Goal: Task Accomplishment & Management: Complete application form

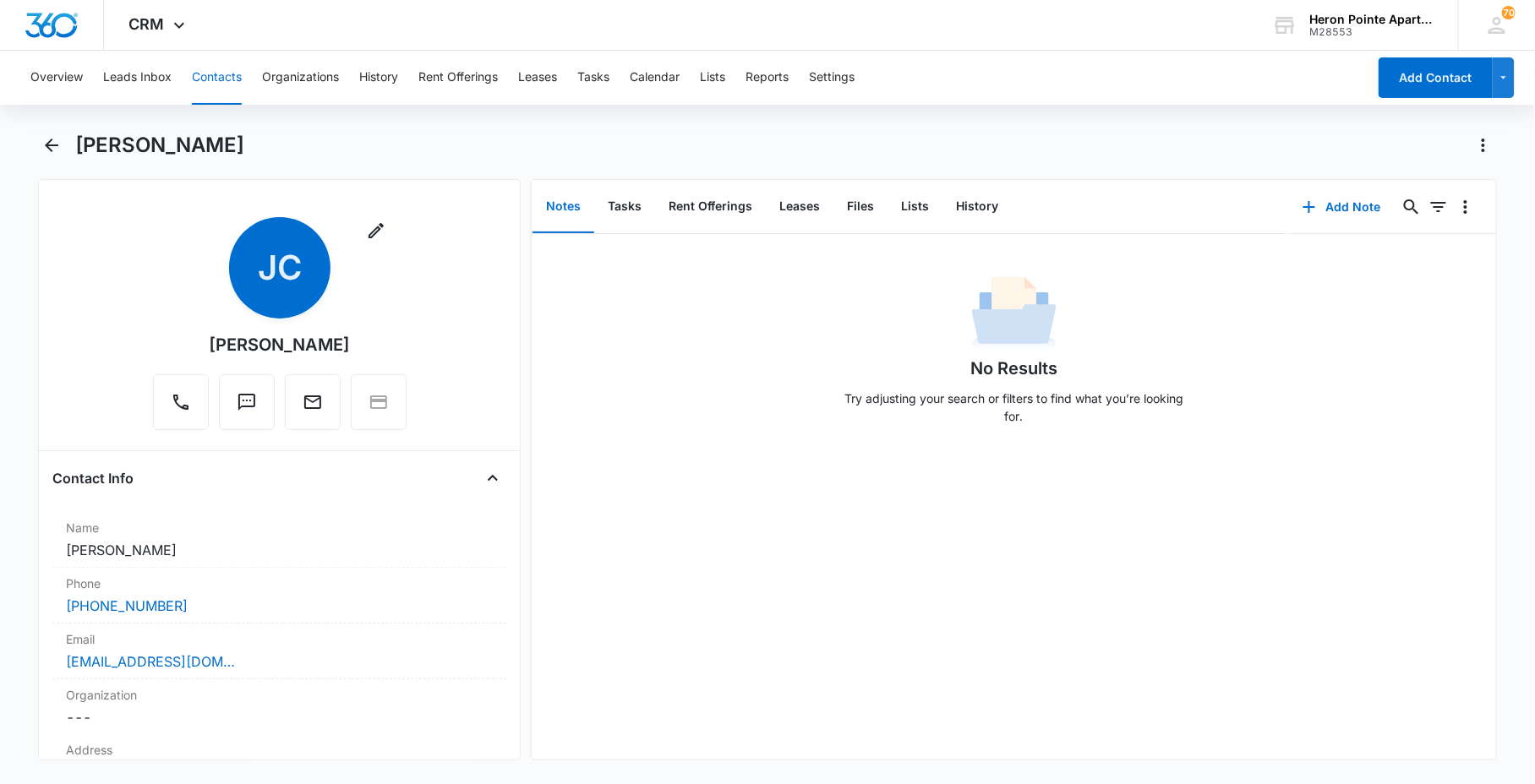
click at [234, 88] on button "Contacts" at bounding box center [217, 77] width 50 height 54
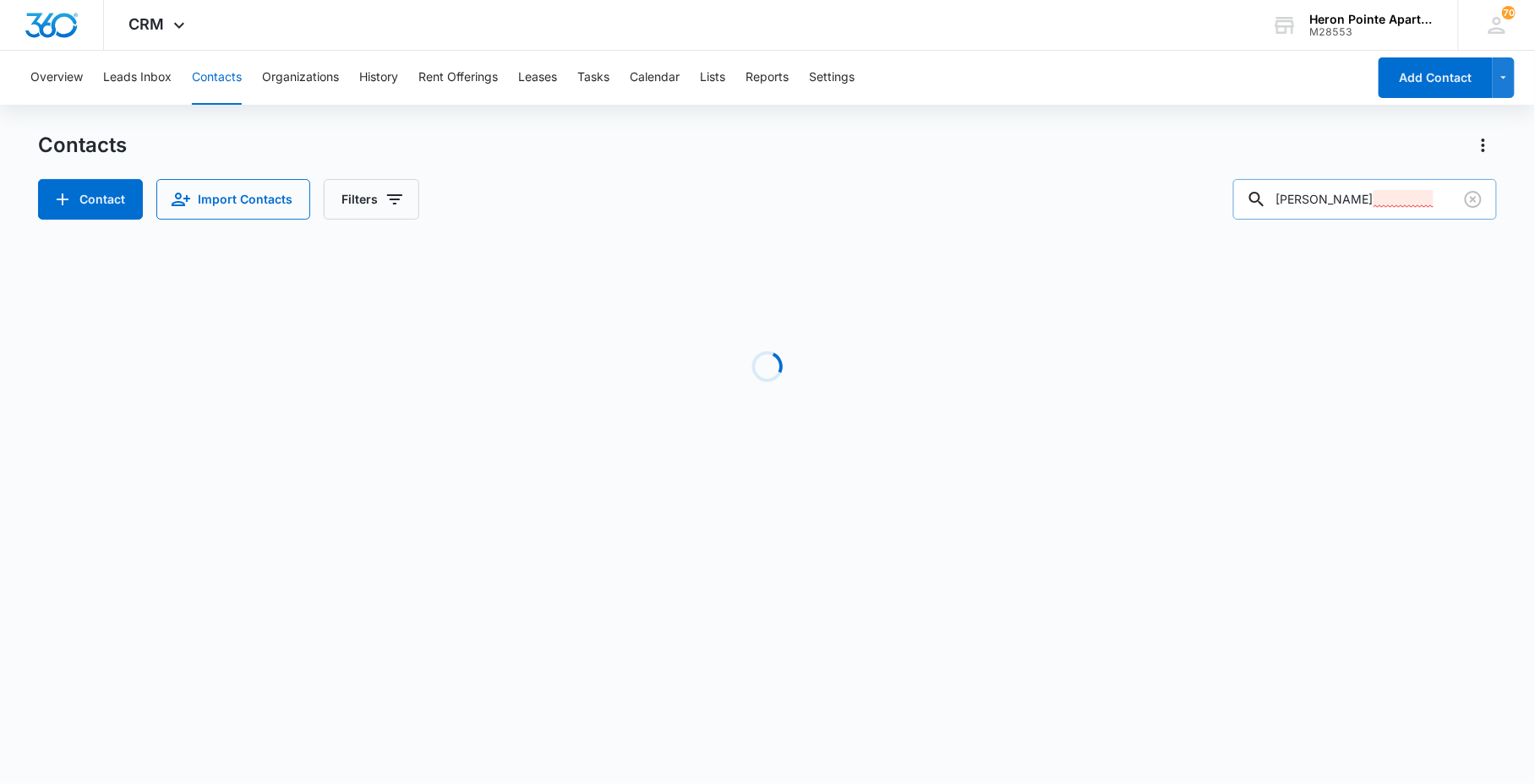
click at [1398, 200] on input "[PERSON_NAME]" at bounding box center [1365, 200] width 263 height 41
drag, startPoint x: 1398, startPoint y: 200, endPoint x: 1079, endPoint y: 194, distance: 319.1
click at [1262, 221] on div "Contacts Contact Import Contacts Filters [PERSON_NAME] Loading No Results" at bounding box center [767, 323] width 1458 height 382
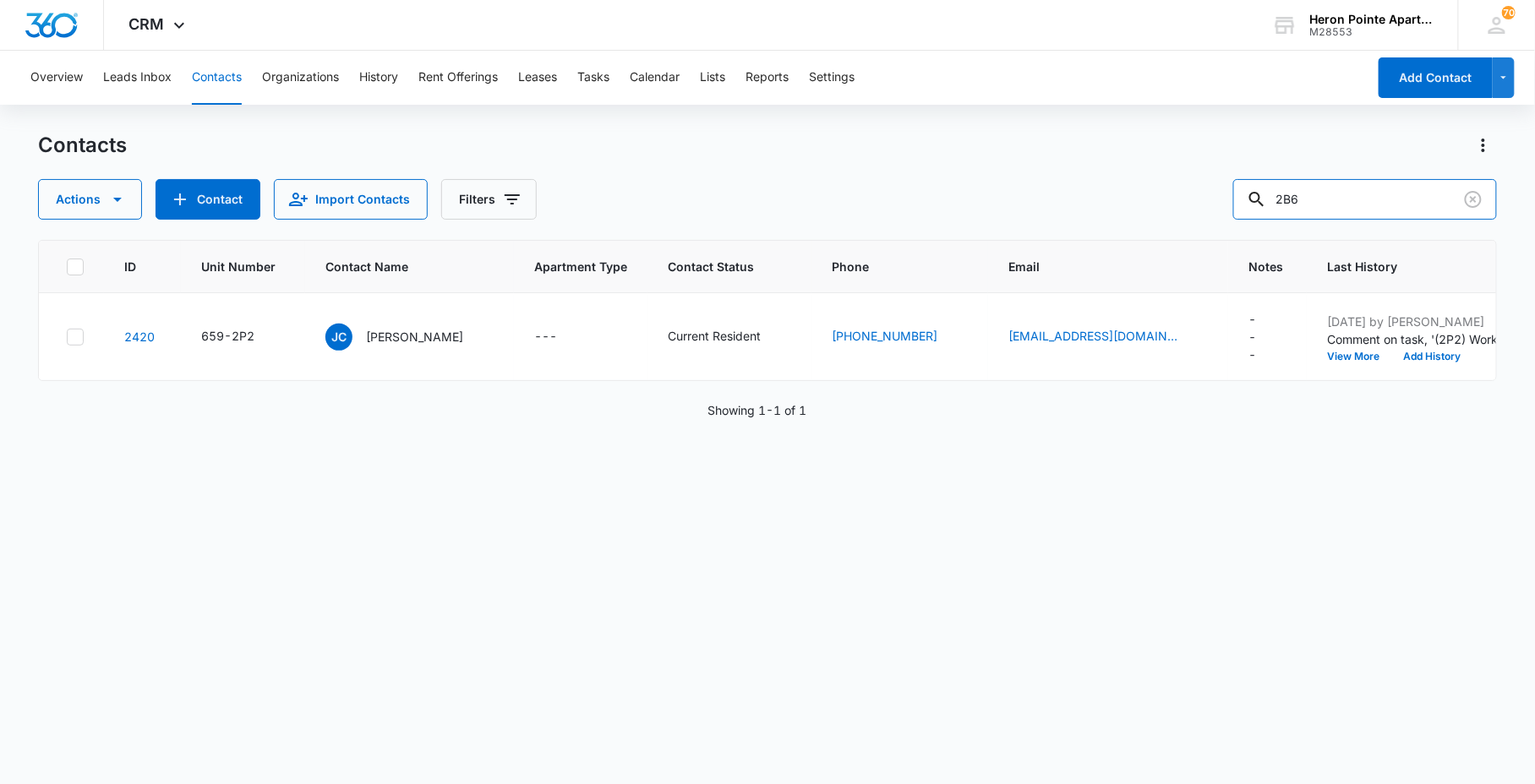
type input "2B6"
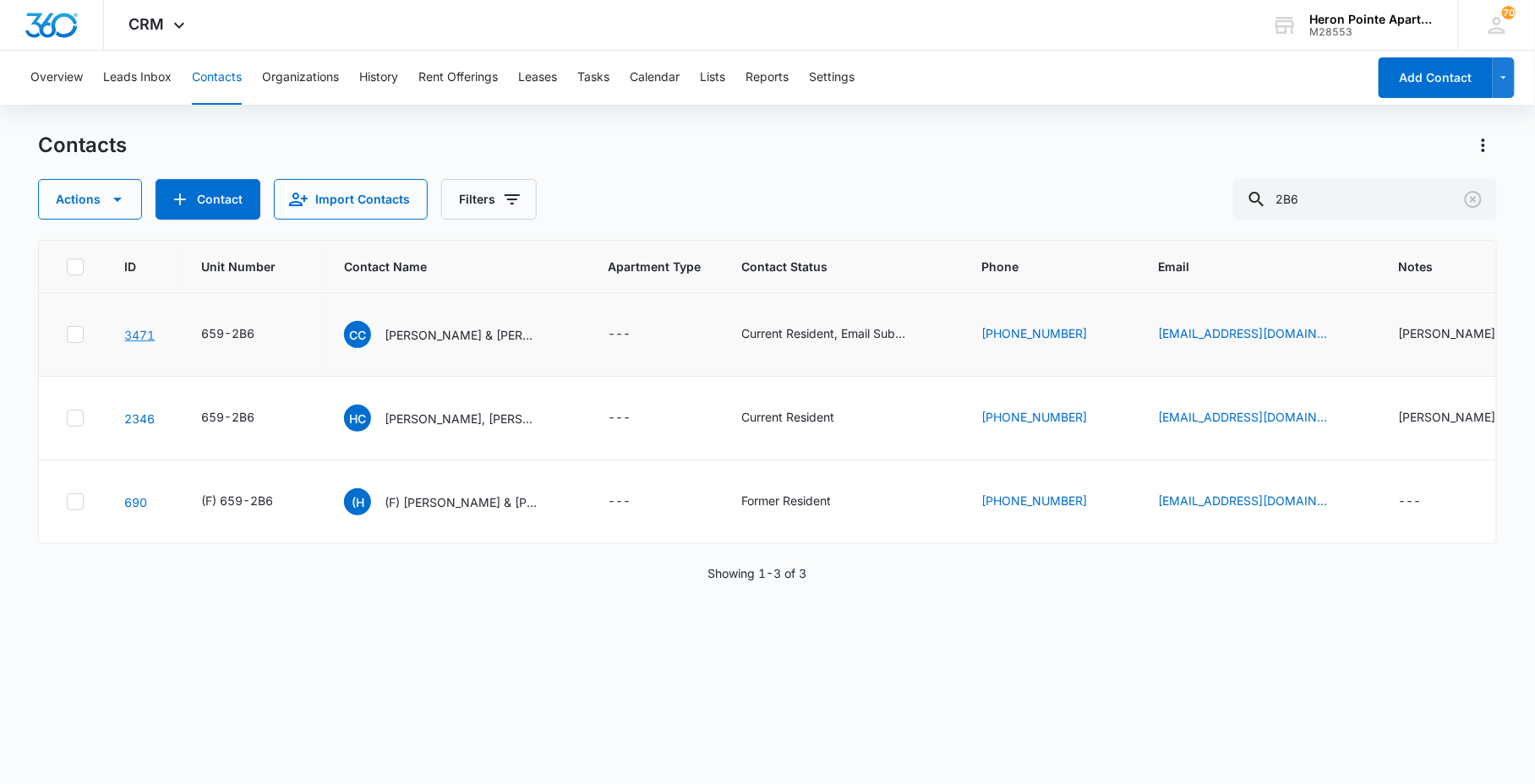
click at [133, 335] on link "3471" at bounding box center [140, 335] width 30 height 14
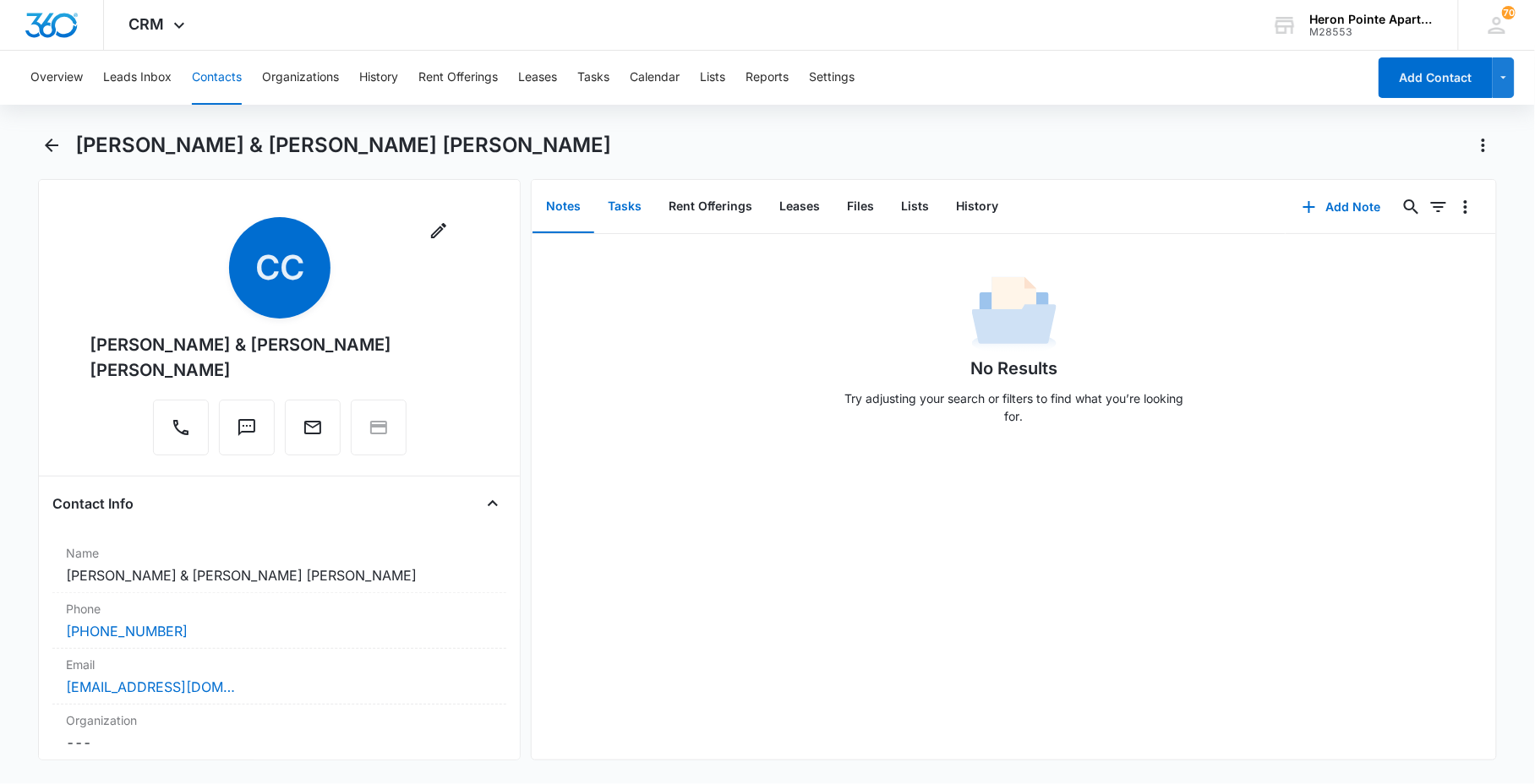
click at [641, 211] on button "Tasks" at bounding box center [624, 207] width 61 height 52
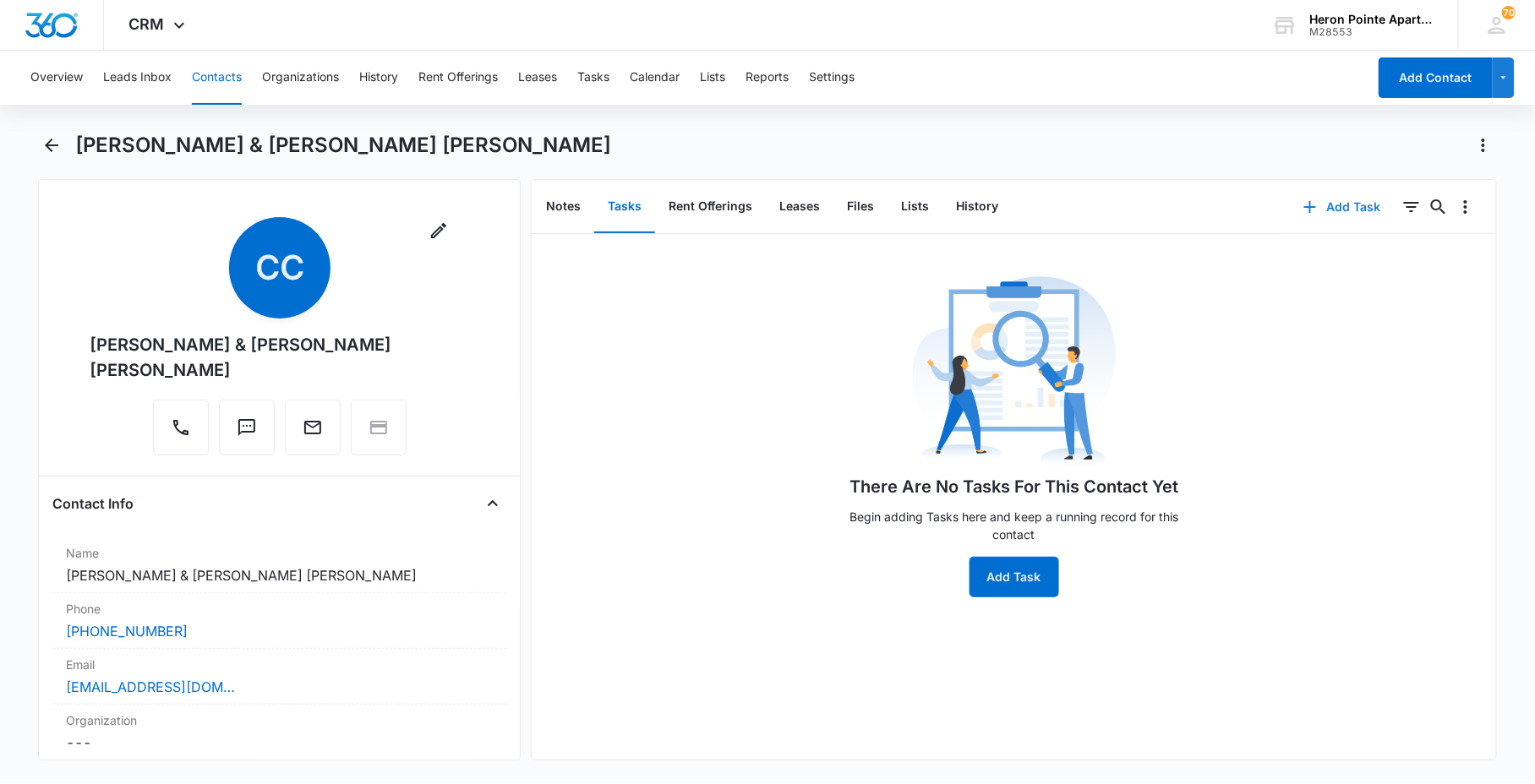
click at [1314, 203] on button "Add Task" at bounding box center [1342, 207] width 111 height 41
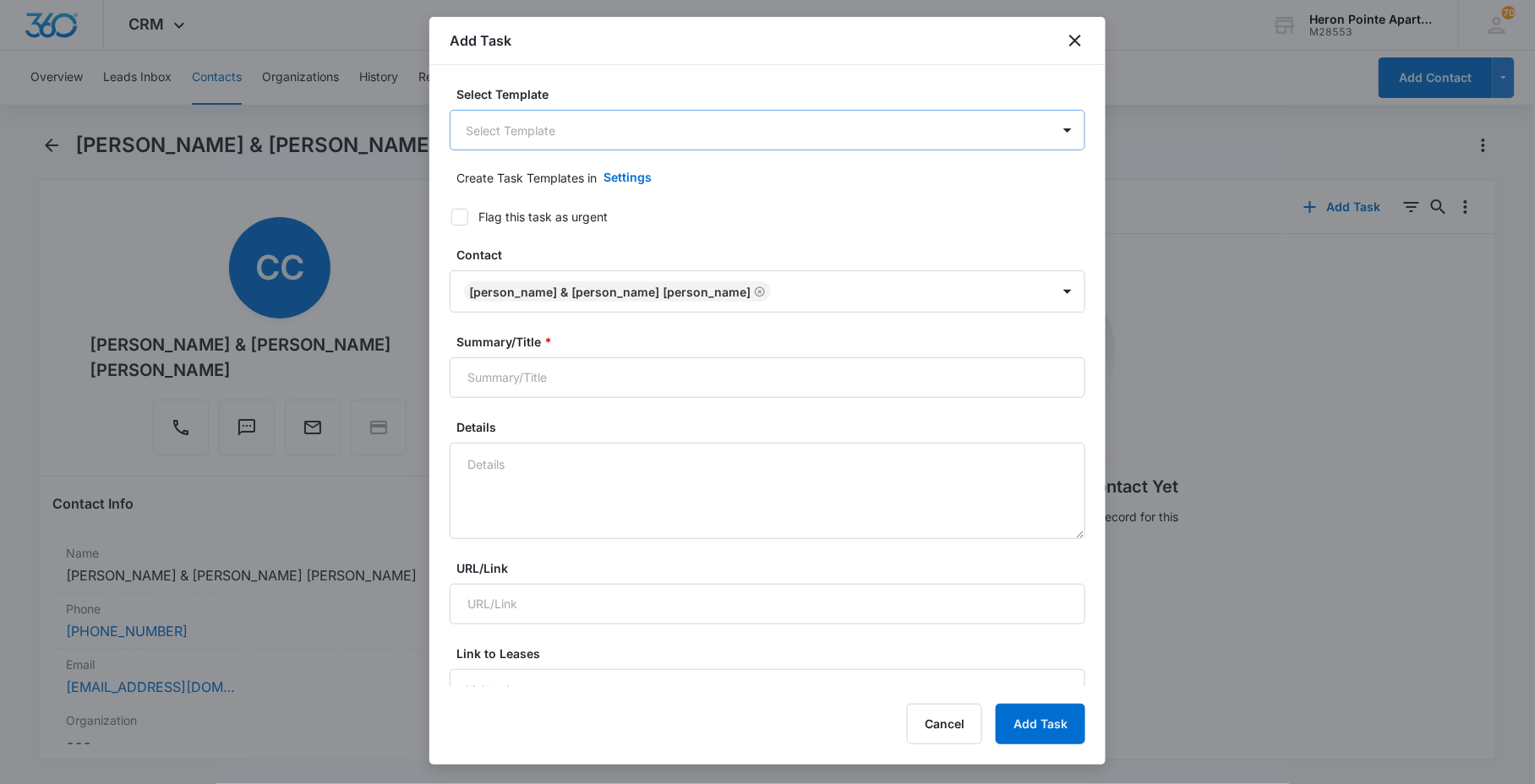
click at [595, 141] on body "CRM Apps Reputation Websites Forms CRM Email Social Content Ads Intelligence Fi…" at bounding box center [768, 392] width 1535 height 784
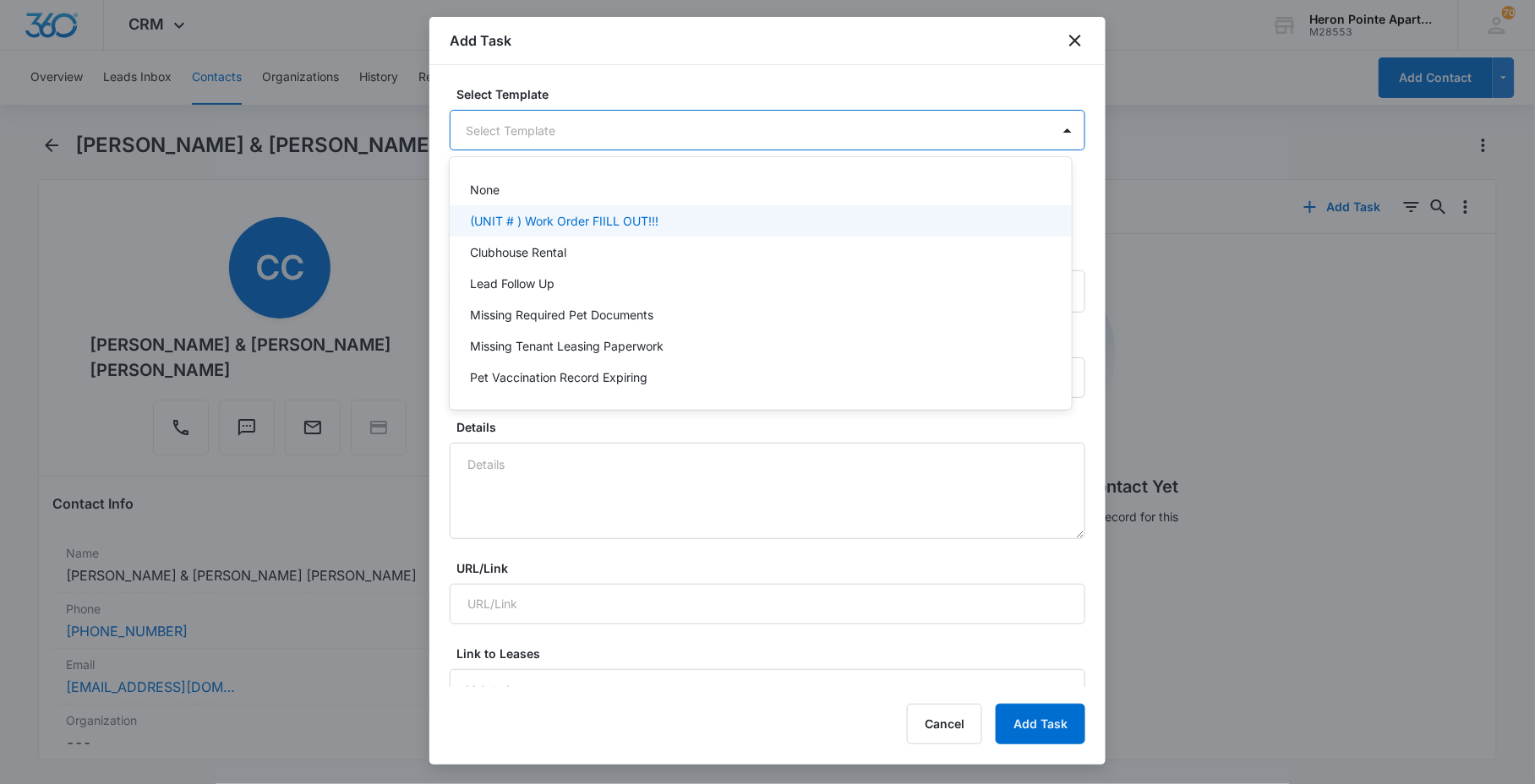
click at [578, 225] on p "(UNIT # ) Work Order FIILL OUT!!!" at bounding box center [564, 221] width 188 height 18
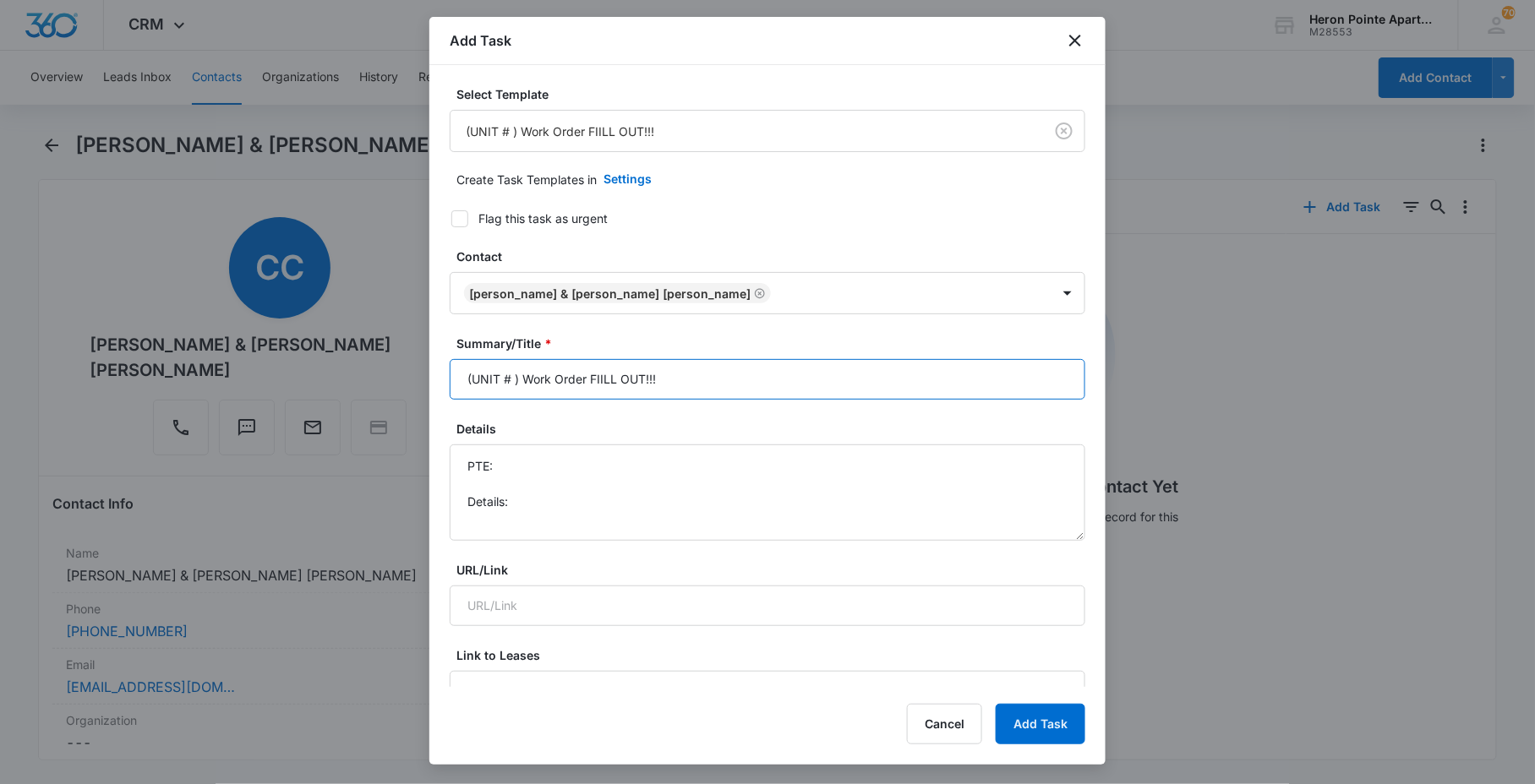
click at [512, 376] on input "(UNIT # ) Work Order FIILL OUT!!!" at bounding box center [768, 379] width 636 height 41
drag, startPoint x: 596, startPoint y: 369, endPoint x: 1269, endPoint y: 432, distance: 675.9
click at [1116, 377] on body "CRM Apps Reputation Websites Forms CRM Email Social Content Ads Intelligence Fi…" at bounding box center [768, 392] width 1535 height 784
drag, startPoint x: 615, startPoint y: 392, endPoint x: 1207, endPoint y: 438, distance: 593.8
click at [1080, 418] on div "Select Template (UNIT # ) Work Order FIILL OUT!!! Create Task Templates in Sett…" at bounding box center [768, 377] width 676 height 622
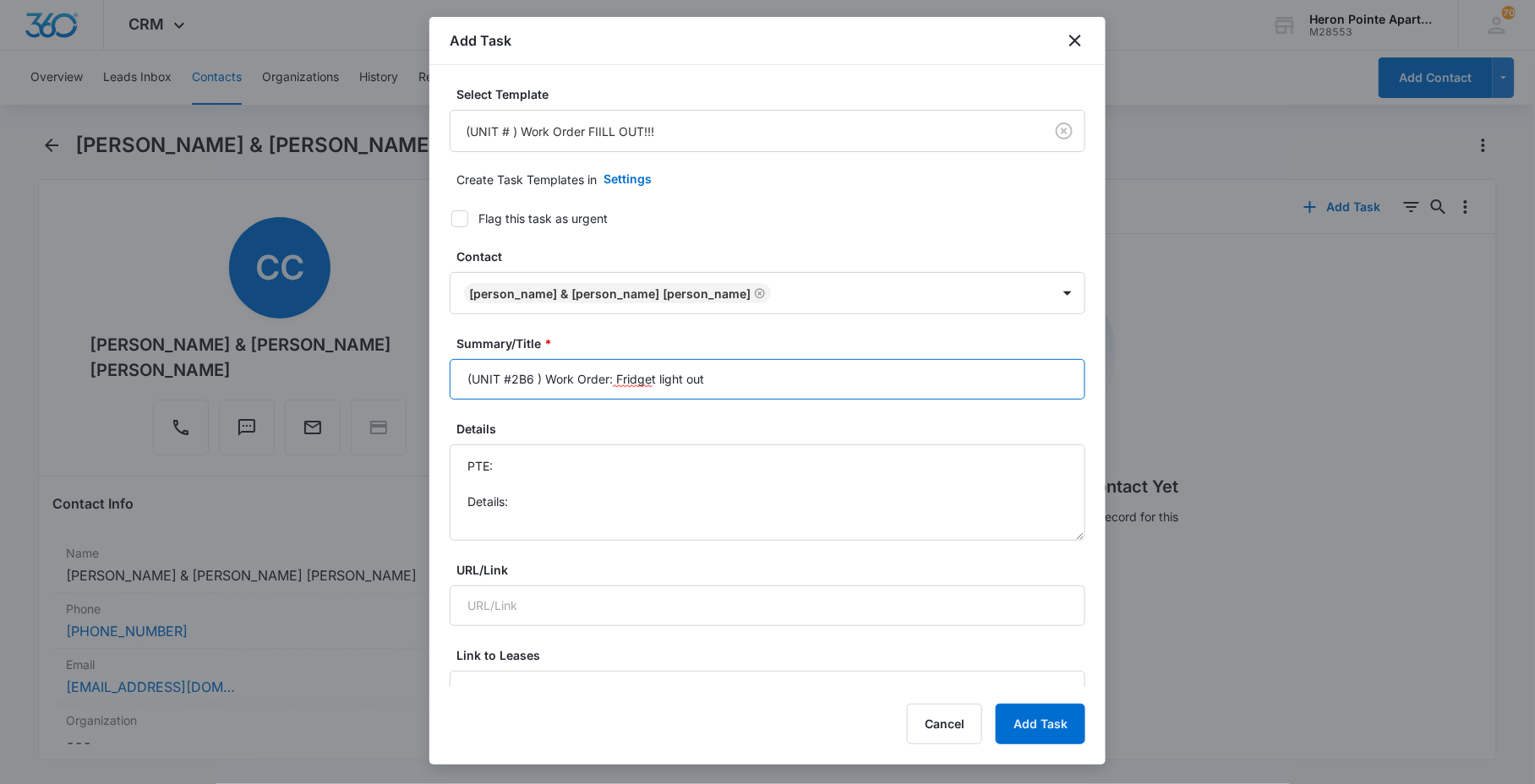
click at [654, 390] on input "(UNIT #2B6 ) Work Order: Fridget light out" at bounding box center [768, 379] width 636 height 41
type input "(UNIT #2B6 ) Work Order: Fridge light out"
click at [539, 512] on textarea "PTE: Details:" at bounding box center [768, 492] width 636 height 96
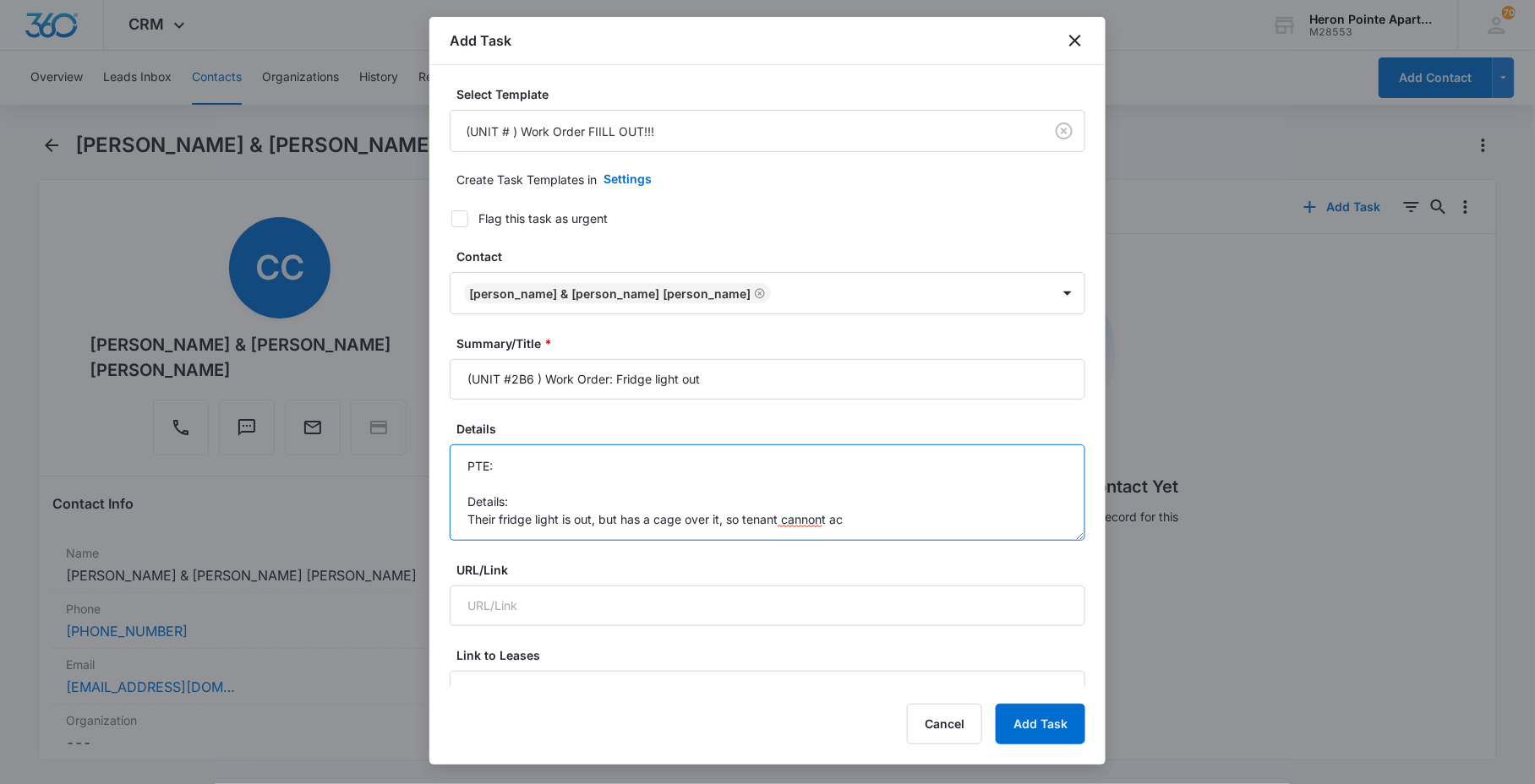
scroll to position [4, 0]
click at [826, 499] on textarea "PTE: Details: Their fridge light is out, but has a cage over it, so tenant cann…" at bounding box center [768, 492] width 636 height 96
click at [821, 511] on textarea "PTE: Details: Their fridge light is out, but has a cage over it, so tenant cann…" at bounding box center [768, 492] width 636 height 96
drag, startPoint x: 752, startPoint y: 503, endPoint x: 744, endPoint y: 483, distance: 21.5
click at [751, 500] on textarea "PTE: Details: Their fridge light is out, but has a cage over it, so tenant cann…" at bounding box center [768, 492] width 636 height 96
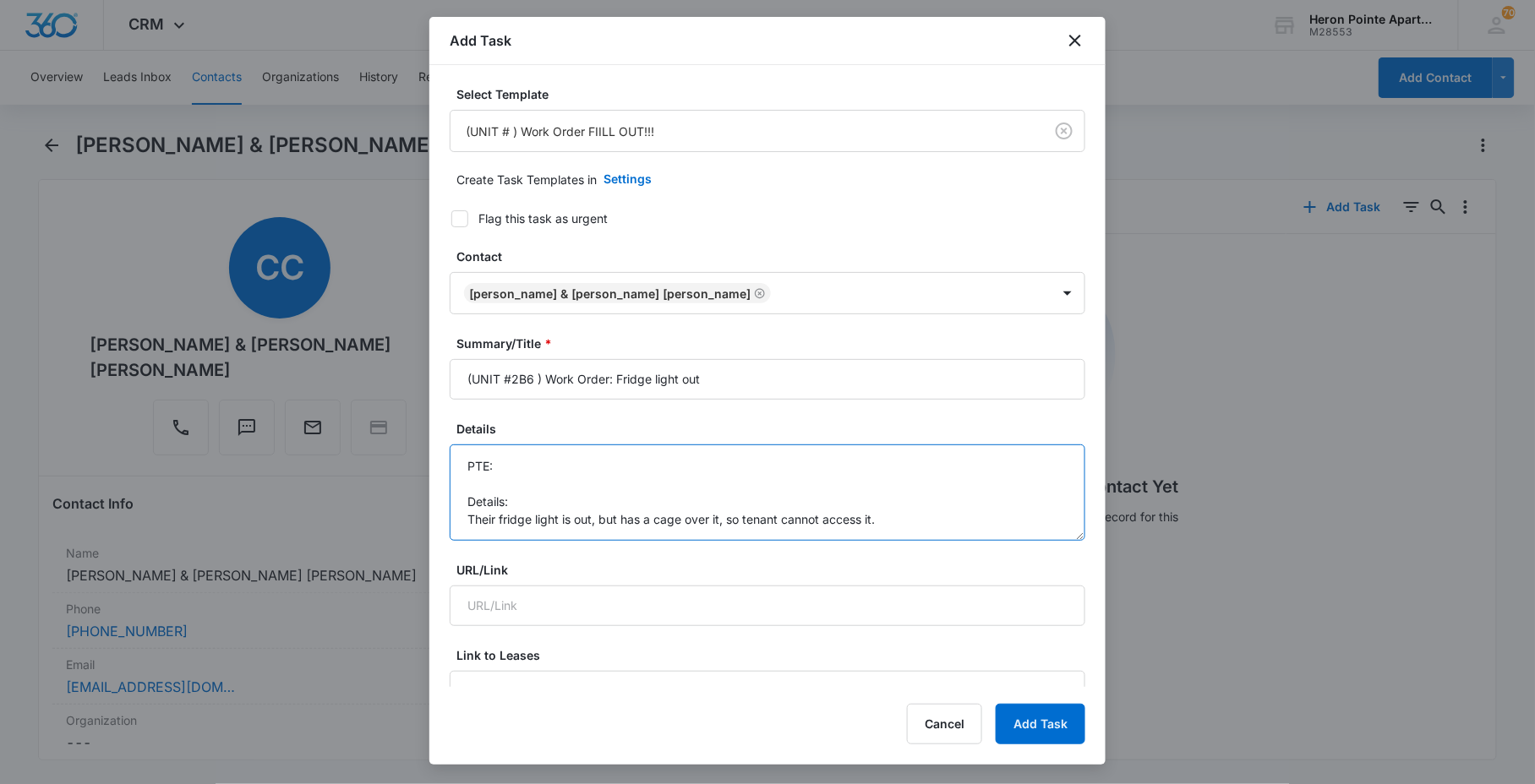
click at [744, 482] on textarea "PTE: Details: Their fridge light is out, but has a cage over it, so tenant cann…" at bounding box center [768, 492] width 636 height 96
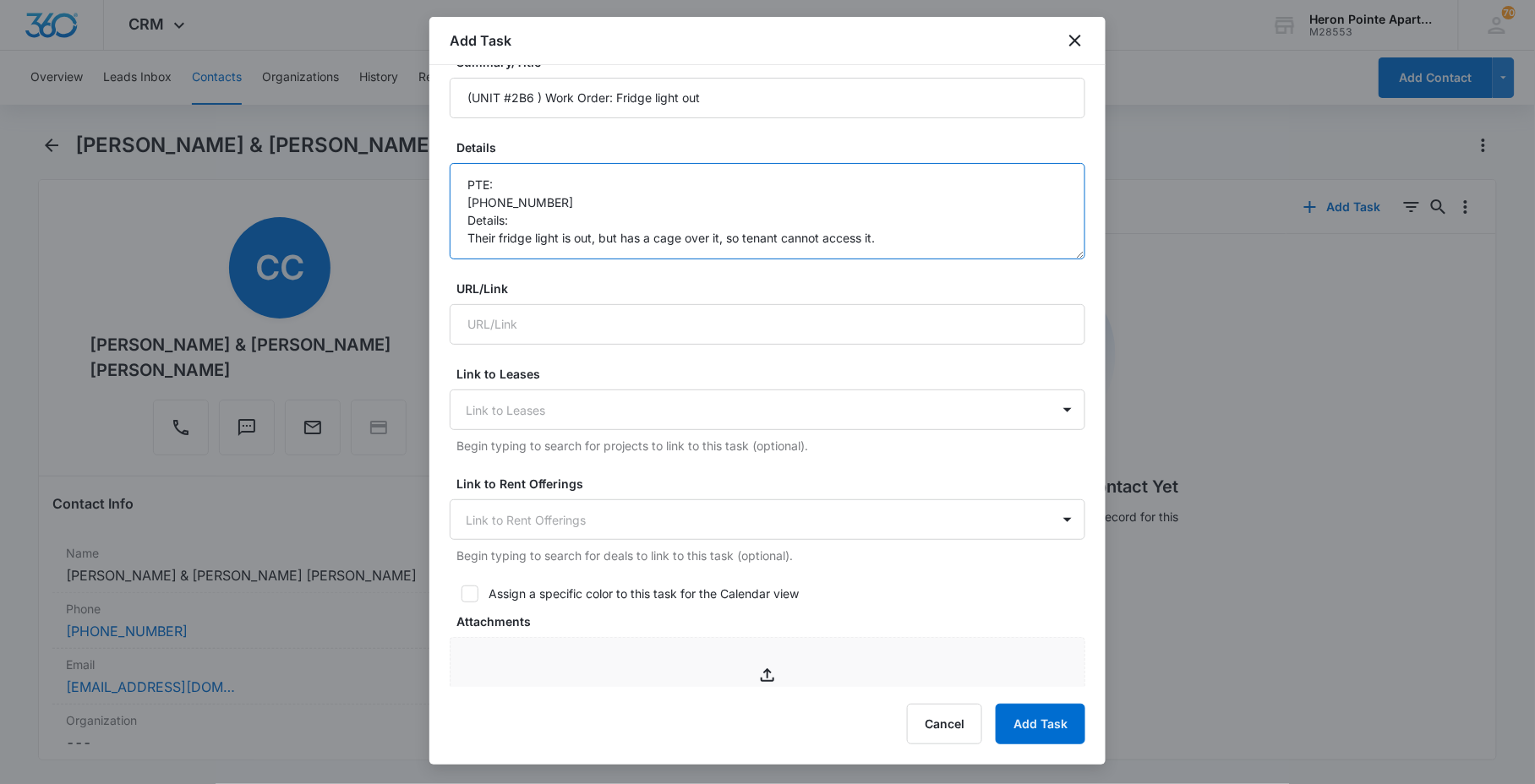
scroll to position [657, 0]
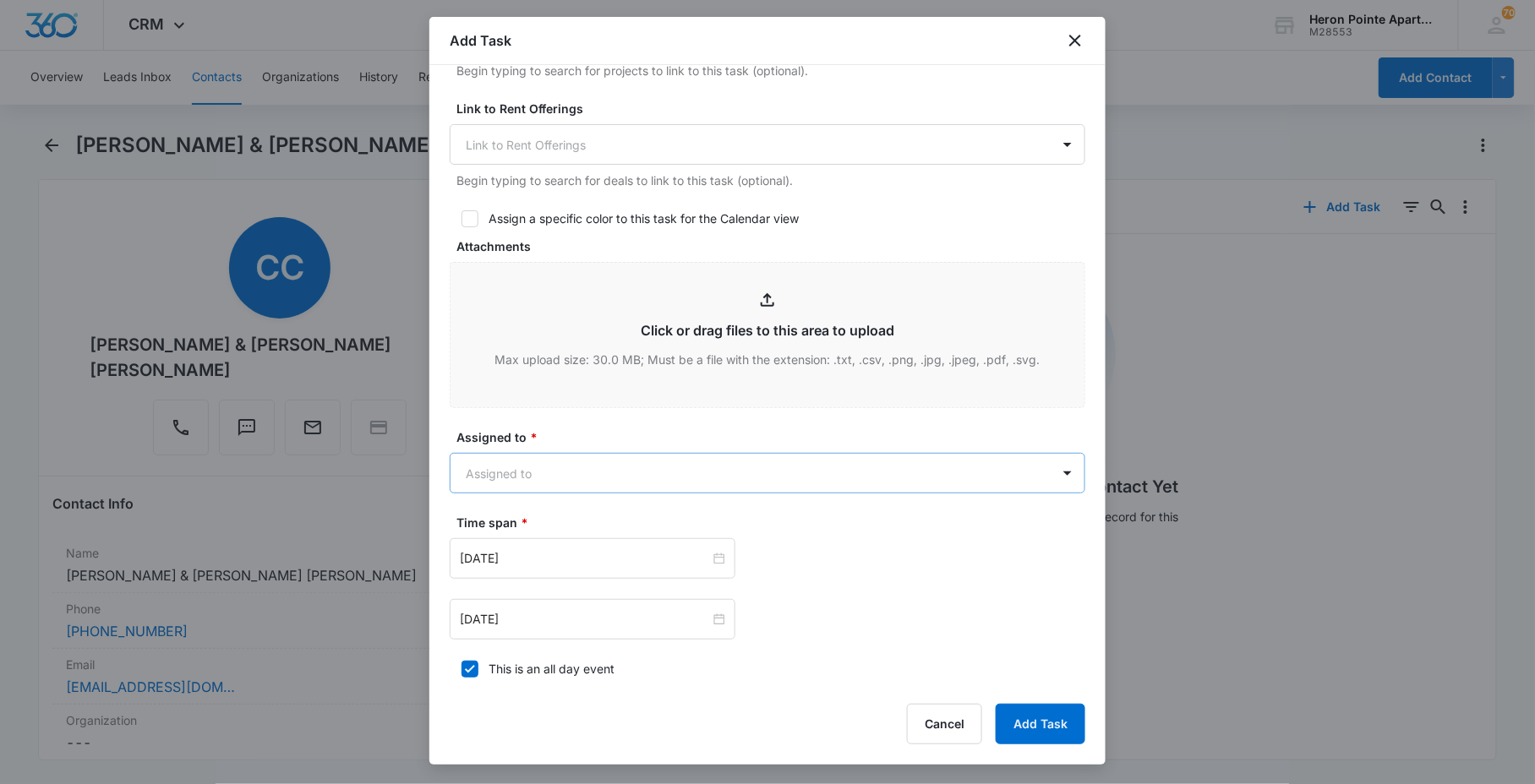
type textarea "PTE: [PHONE_NUMBER] Details: Their fridge light is out, but has a cage over it,…"
click at [584, 480] on body "CRM Apps Reputation Websites Forms CRM Email Social Content Ads Intelligence Fi…" at bounding box center [768, 392] width 1535 height 784
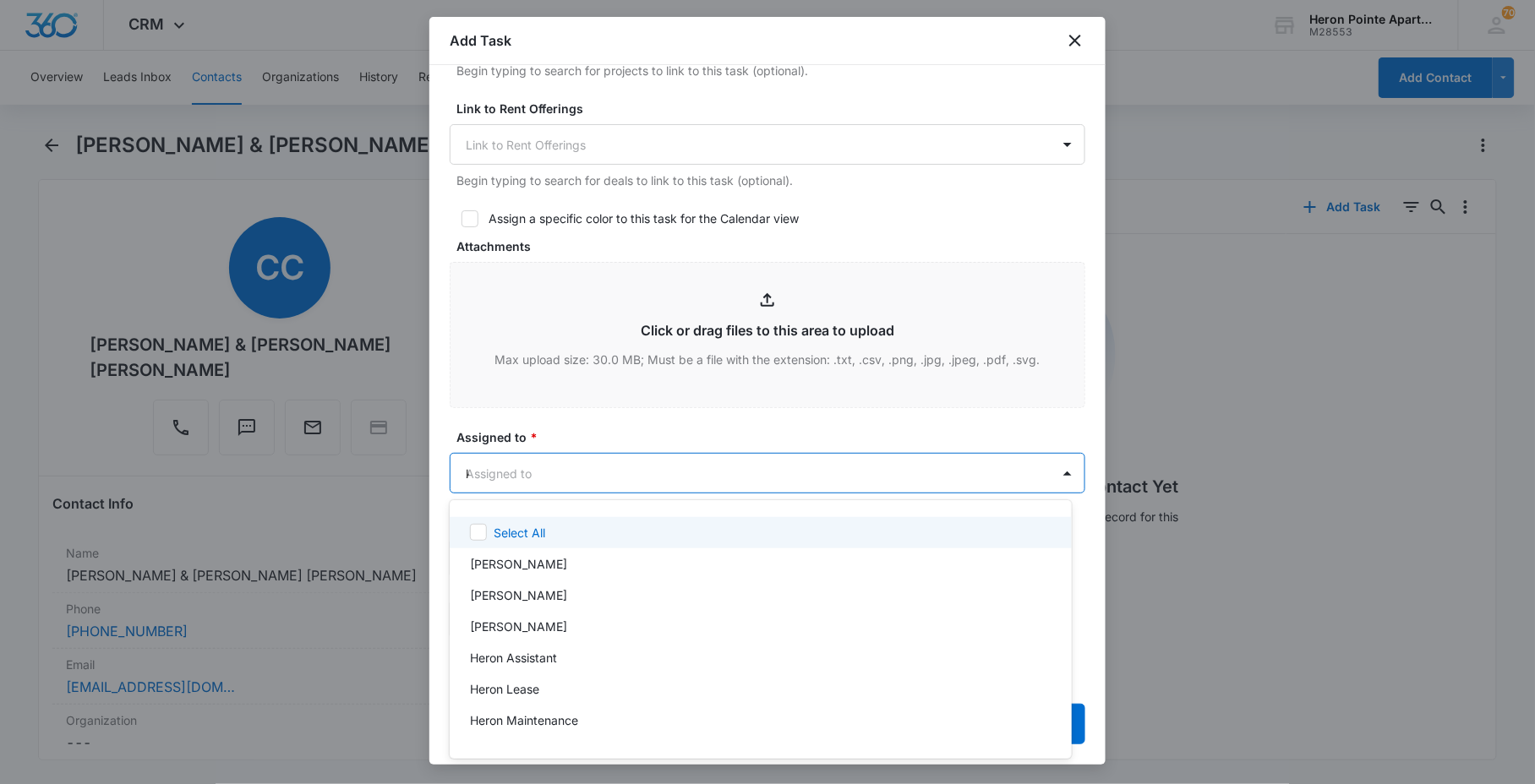
type input "[DEMOGRAPHIC_DATA]"
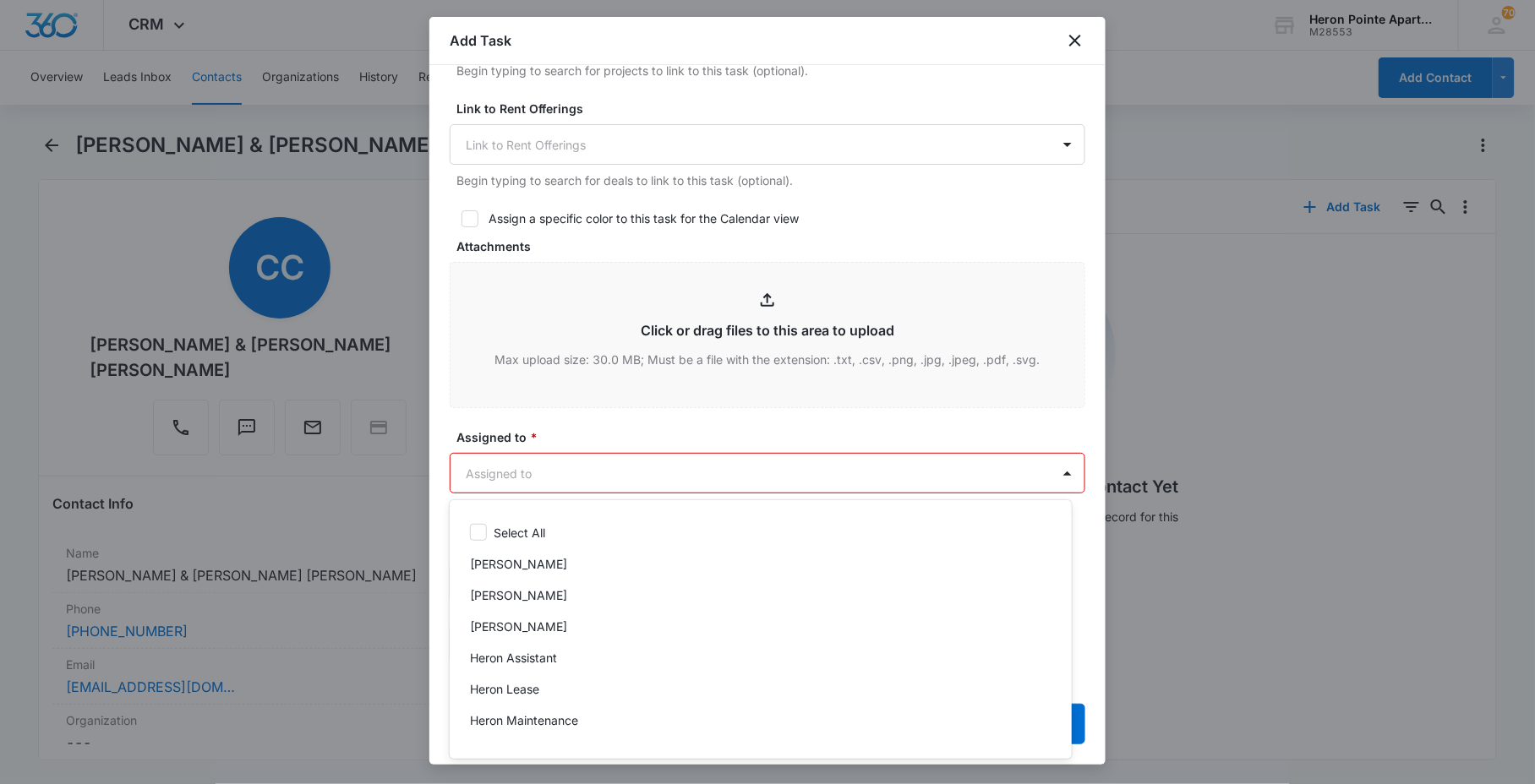
click at [571, 470] on div at bounding box center [768, 392] width 1535 height 784
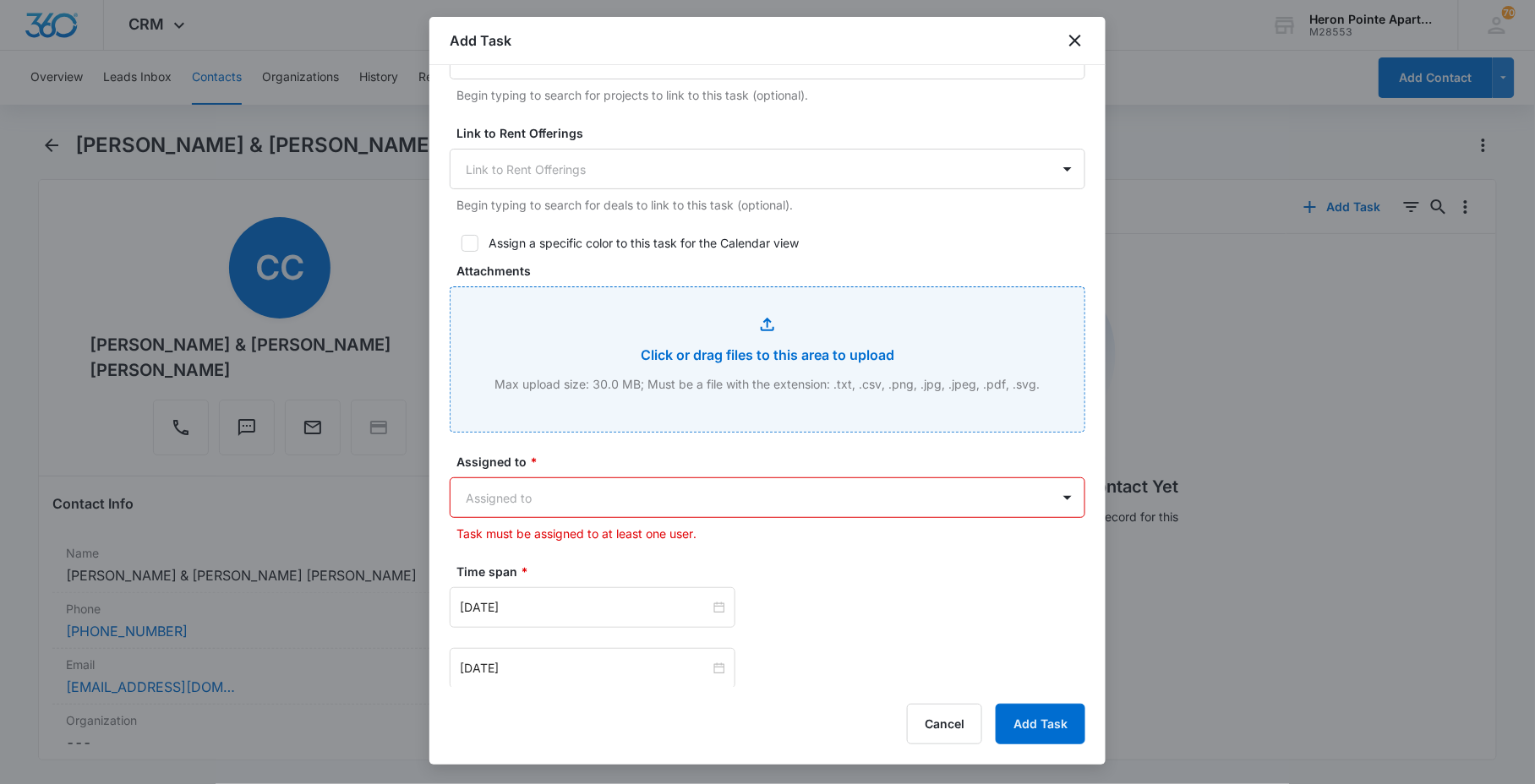
scroll to position [563, 0]
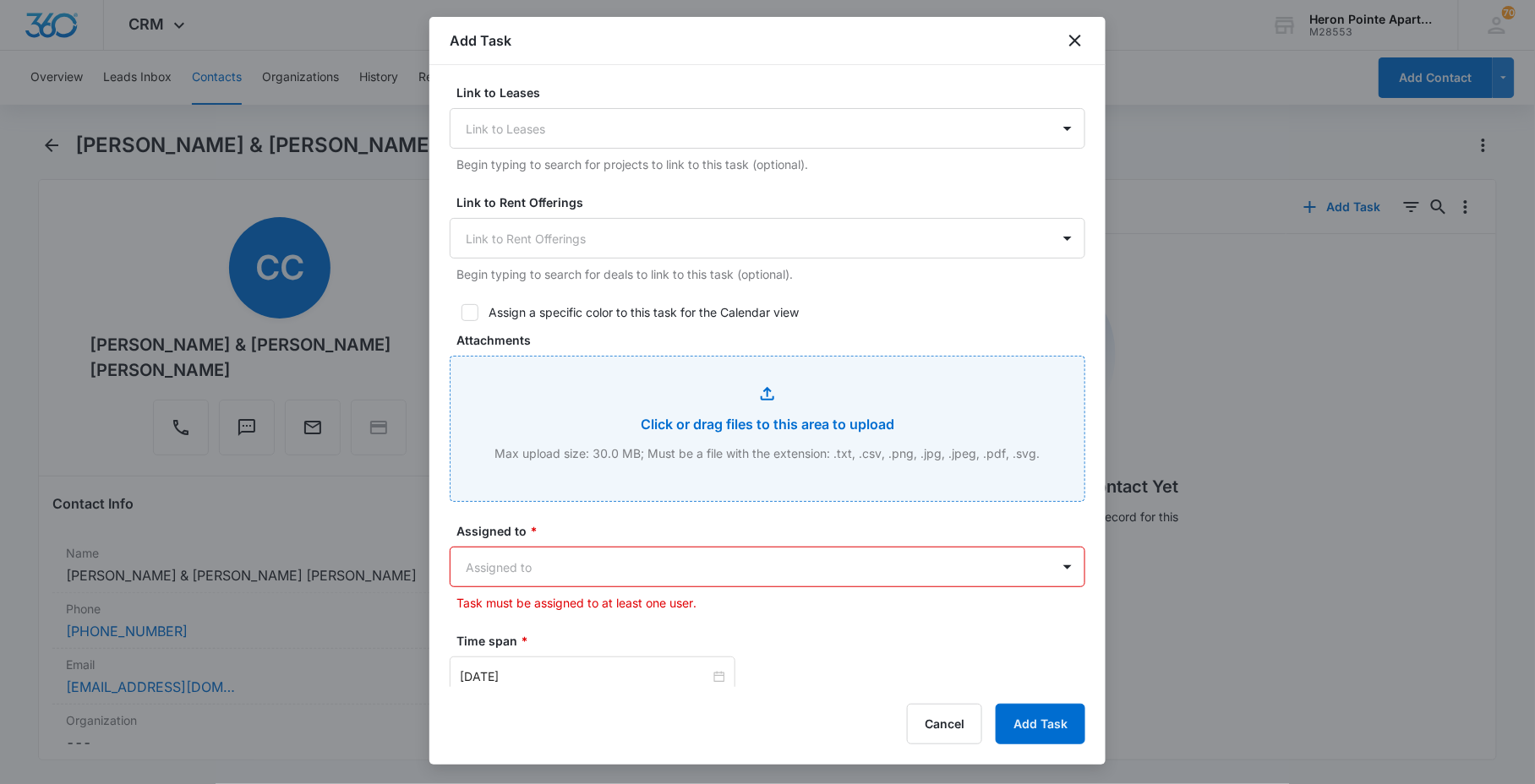
click at [580, 467] on input "Attachments" at bounding box center [768, 429] width 634 height 145
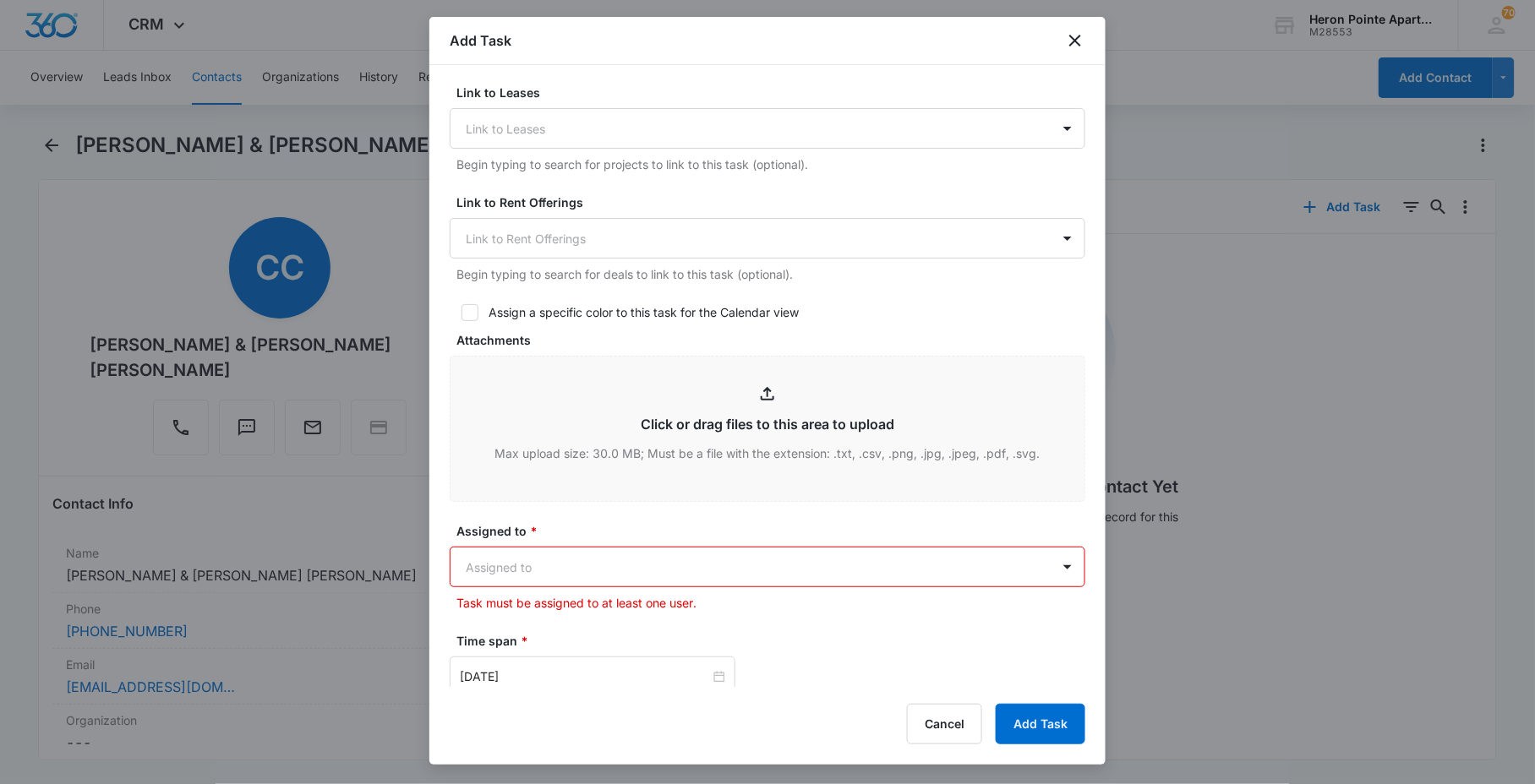
click at [696, 569] on body "CRM Apps Reputation Websites Forms CRM Email Social Content Ads Intelligence Fi…" at bounding box center [768, 392] width 1535 height 784
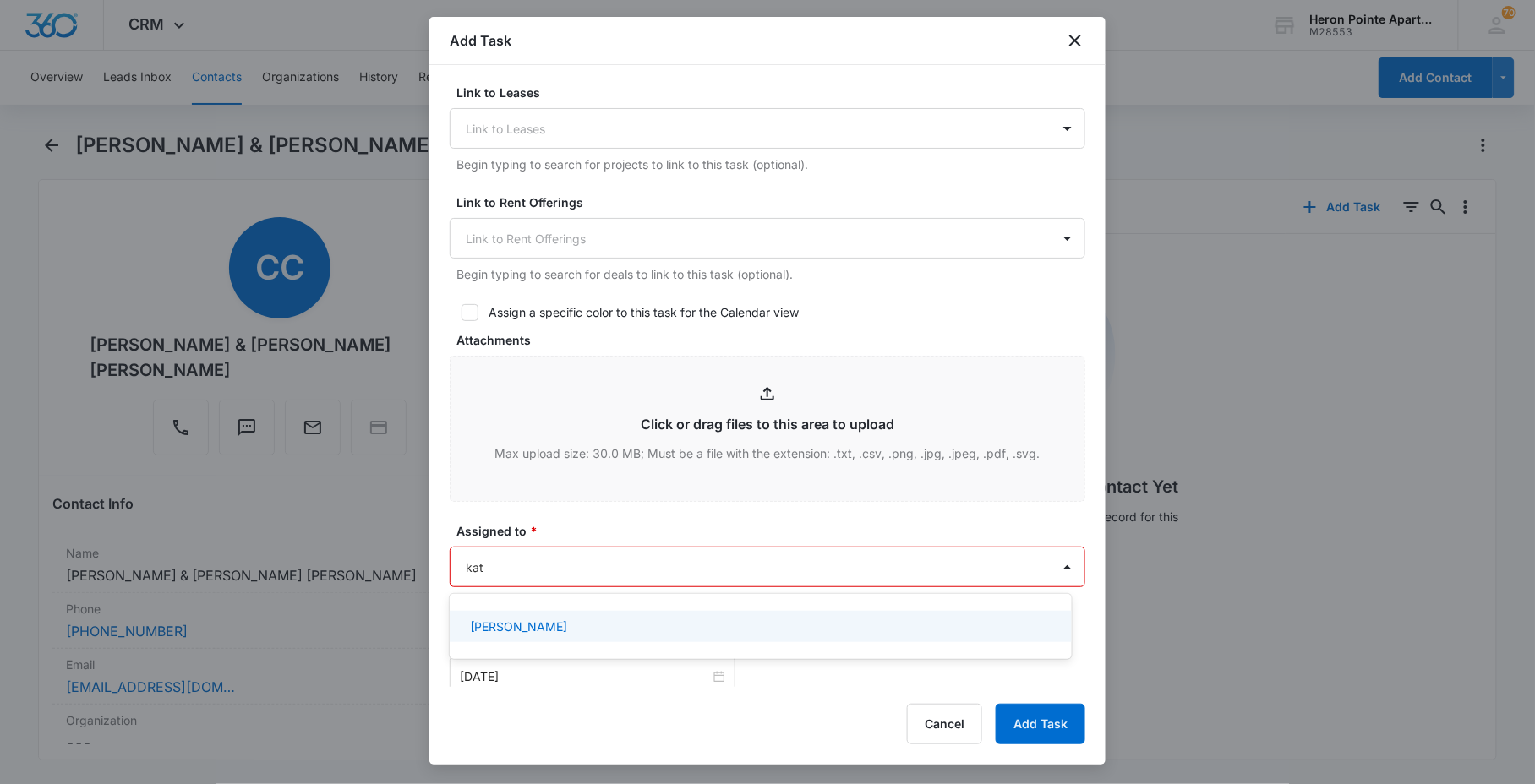
type input "[DEMOGRAPHIC_DATA]"
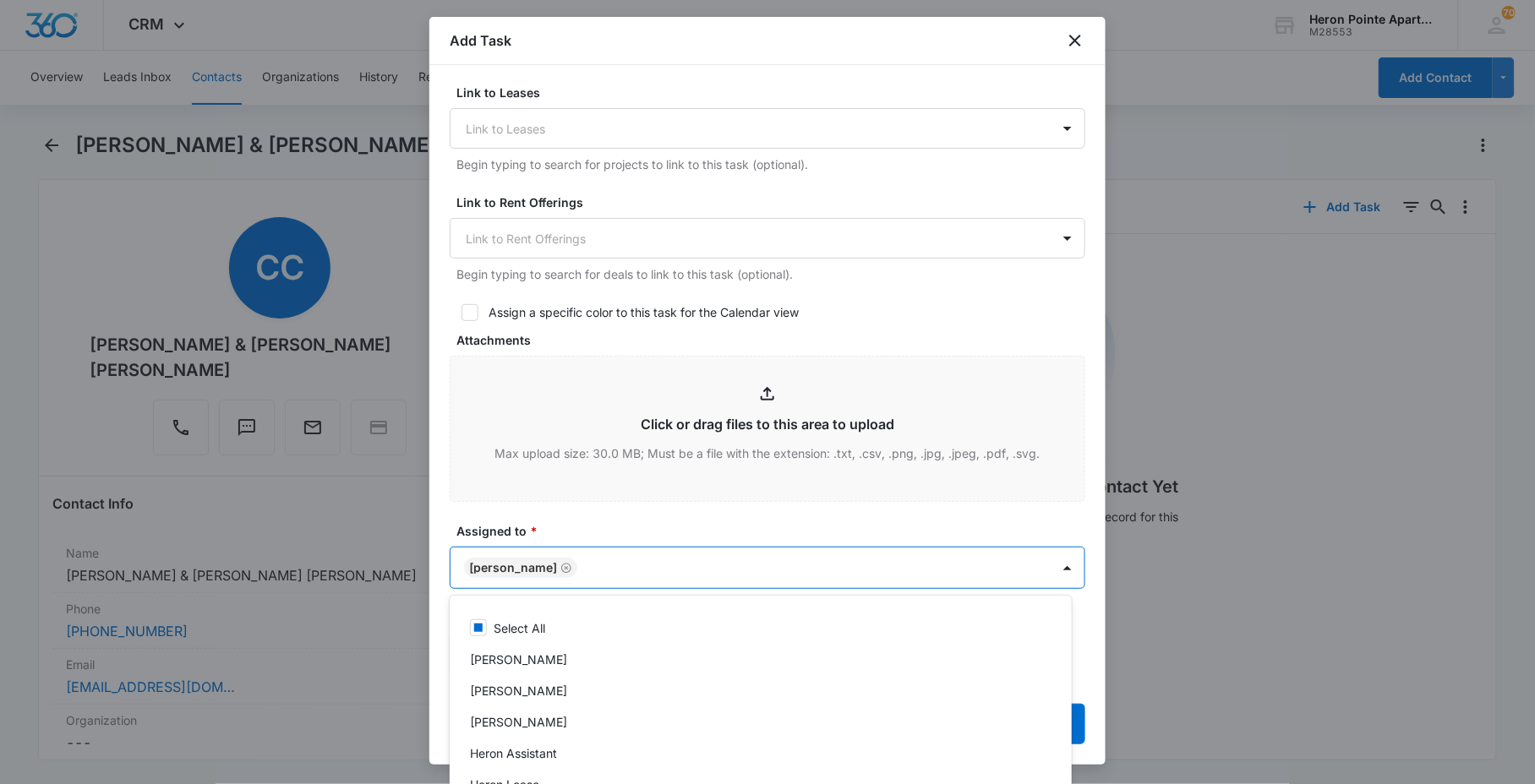
click at [721, 513] on div at bounding box center [768, 392] width 1535 height 784
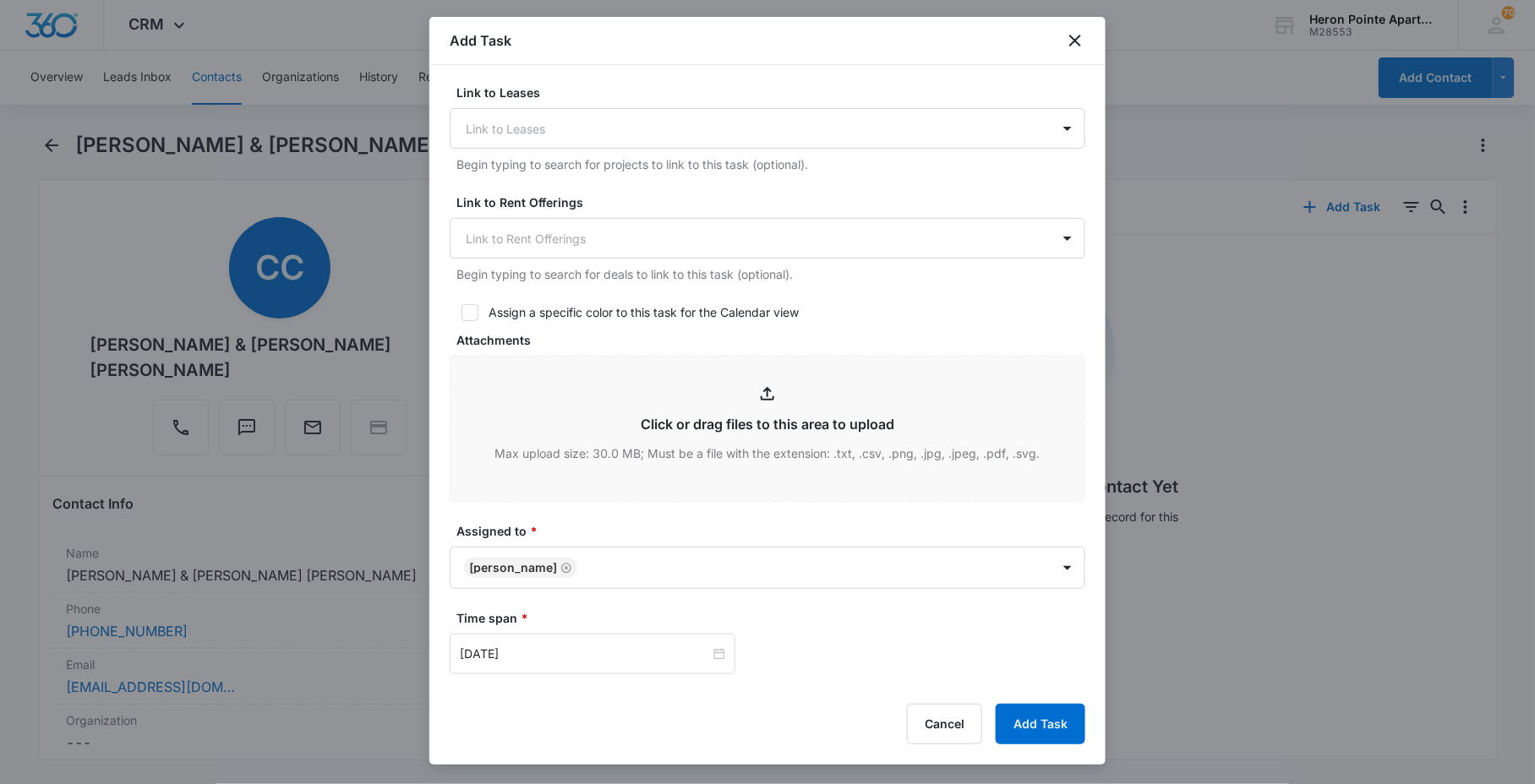
scroll to position [899, 0]
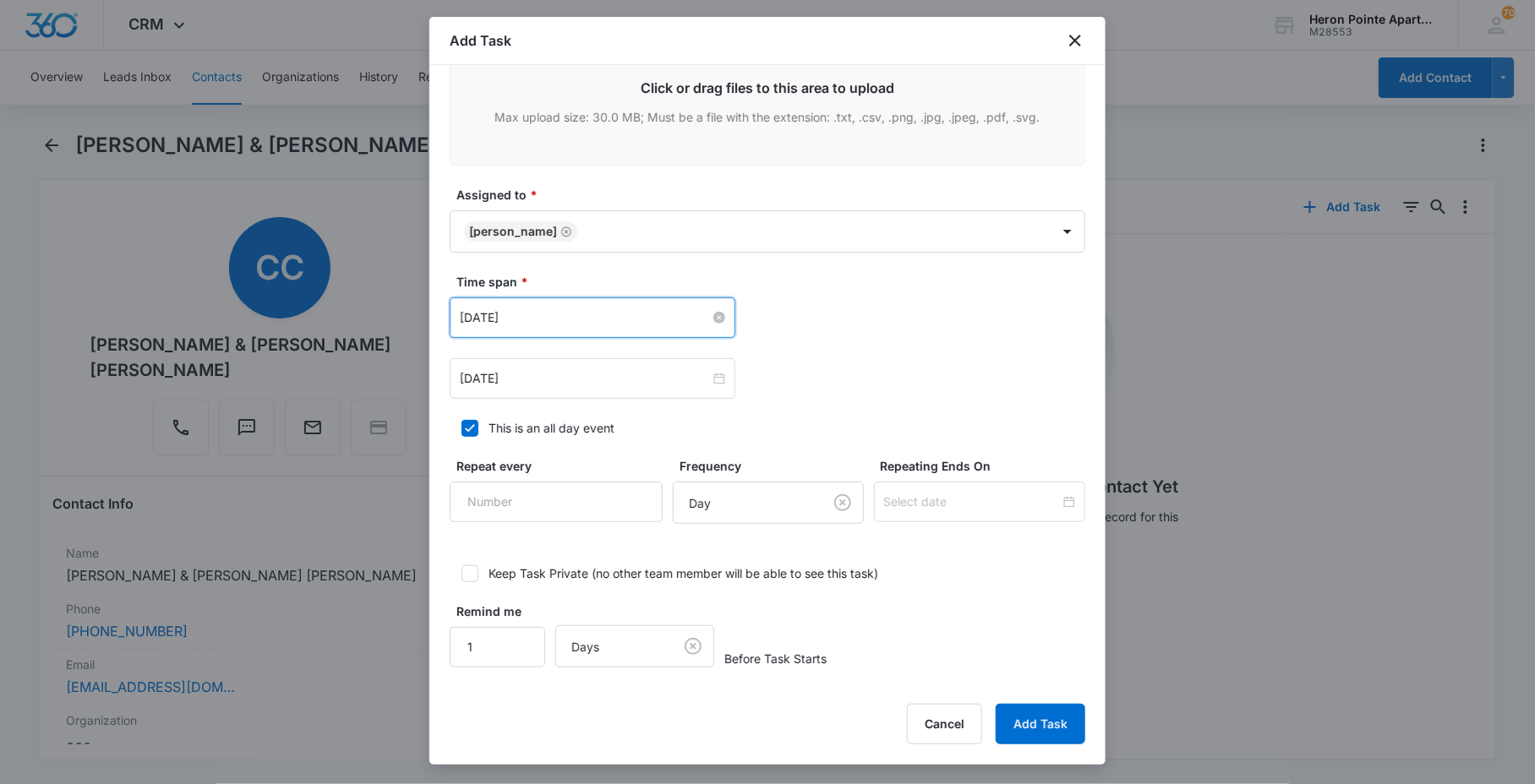
click at [596, 316] on input "[DATE]" at bounding box center [584, 317] width 250 height 19
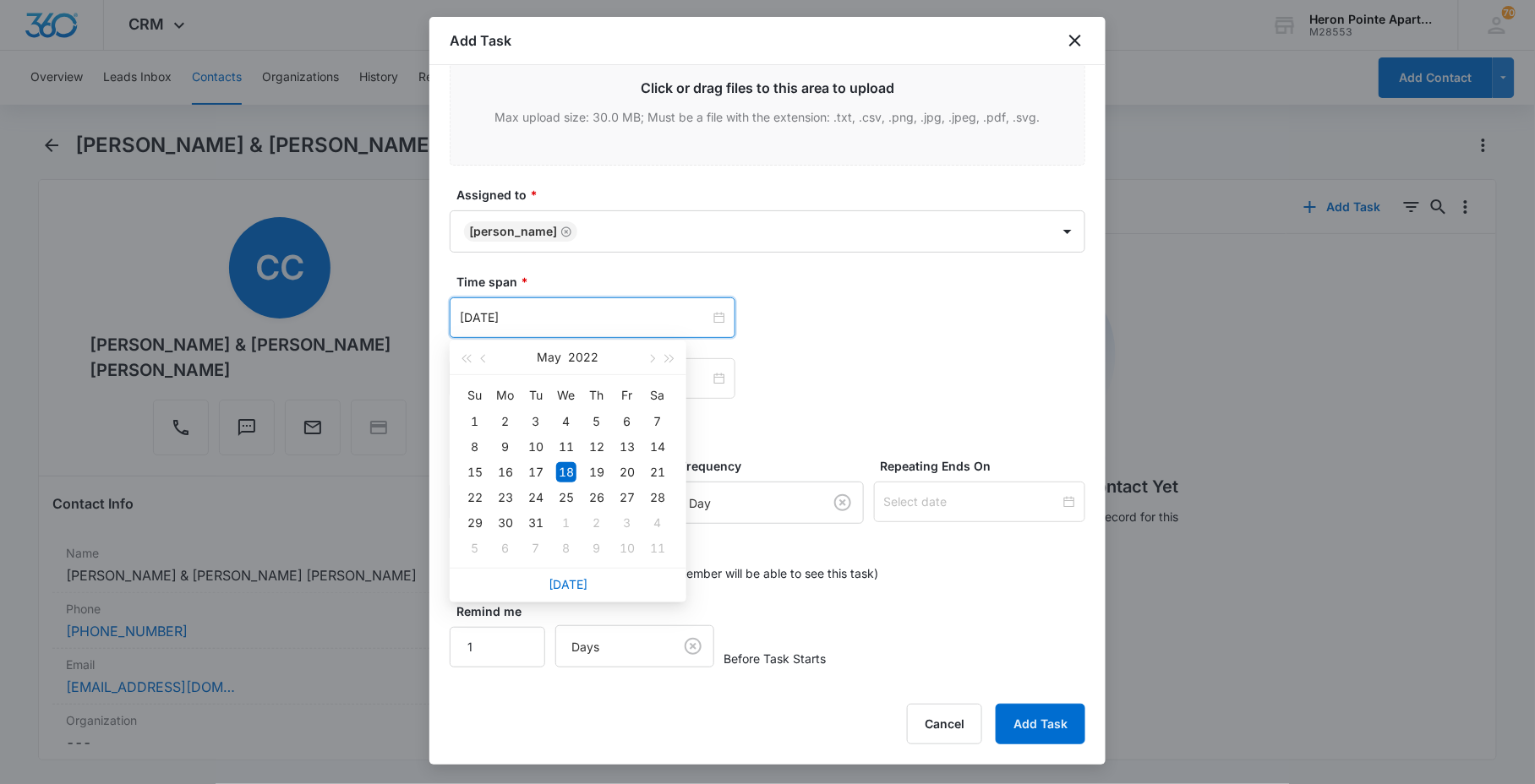
click at [584, 592] on div "[DATE]" at bounding box center [569, 585] width 237 height 34
click at [579, 572] on div "[DATE]" at bounding box center [569, 585] width 237 height 34
click at [569, 584] on link "[DATE]" at bounding box center [569, 584] width 39 height 14
type input "[DATE]"
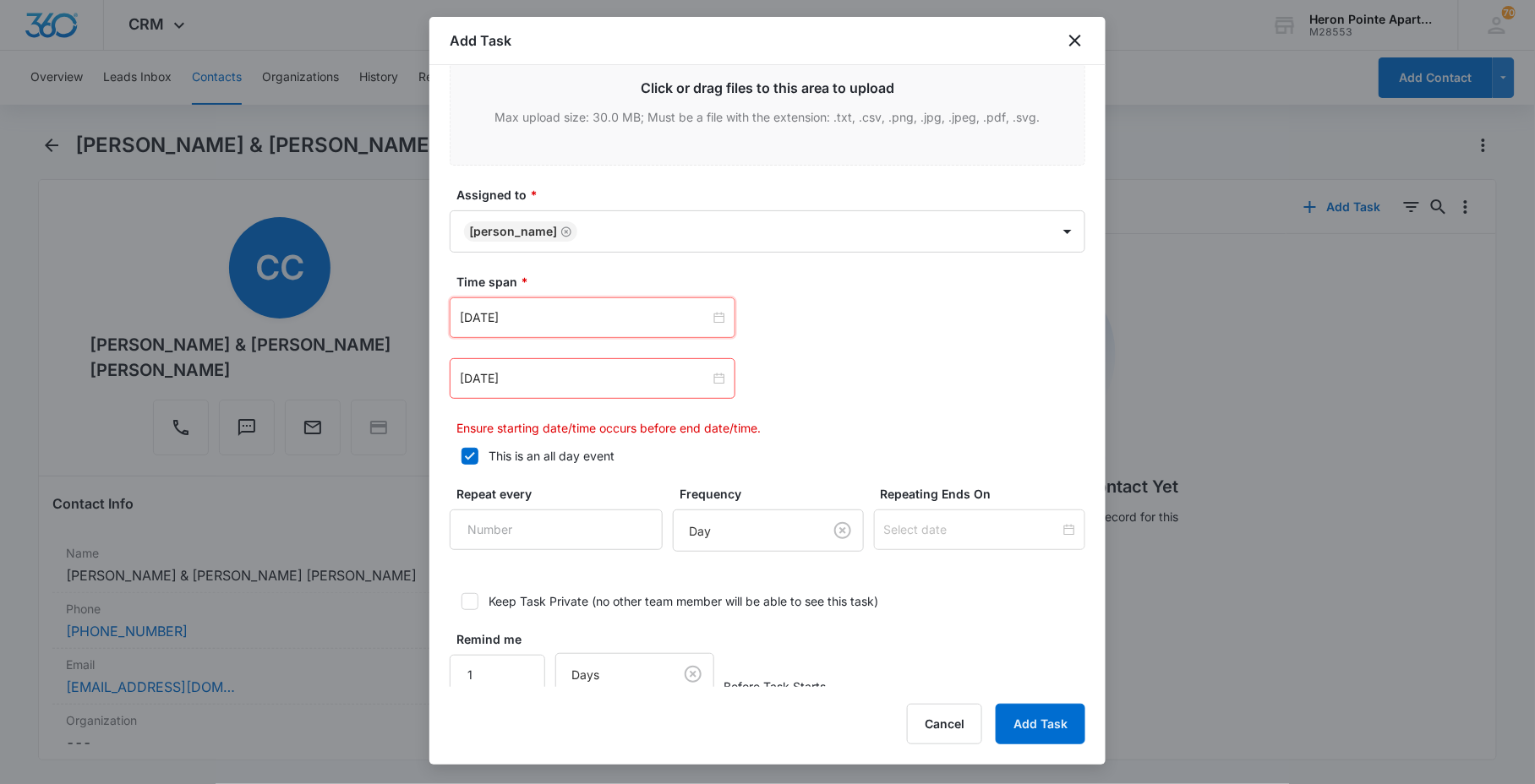
click at [570, 395] on div "[DATE]" at bounding box center [592, 378] width 286 height 41
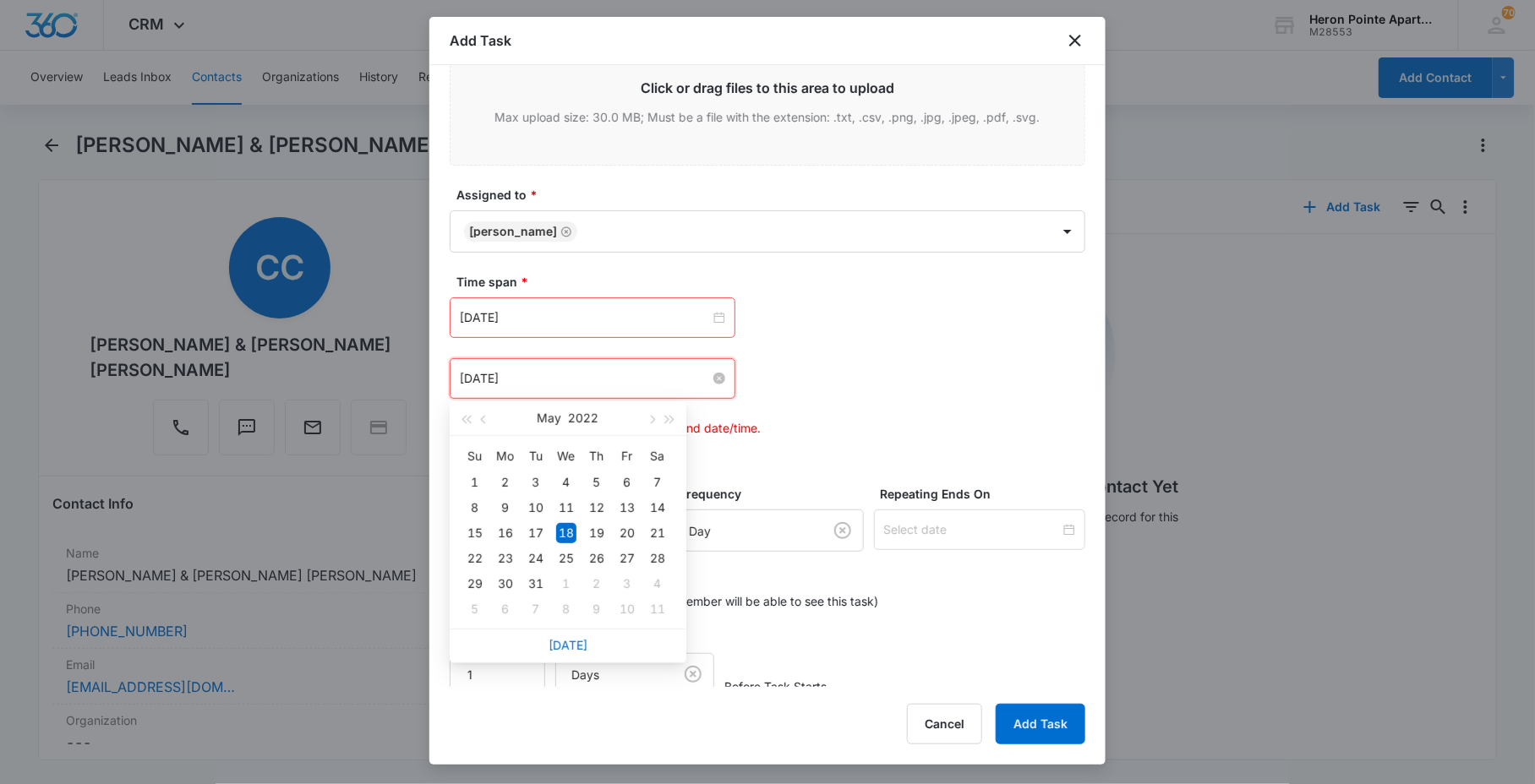
click at [575, 380] on input "[DATE]" at bounding box center [584, 378] width 250 height 19
click at [581, 632] on div "[DATE]" at bounding box center [569, 645] width 237 height 34
click at [581, 638] on link "[DATE]" at bounding box center [569, 645] width 39 height 14
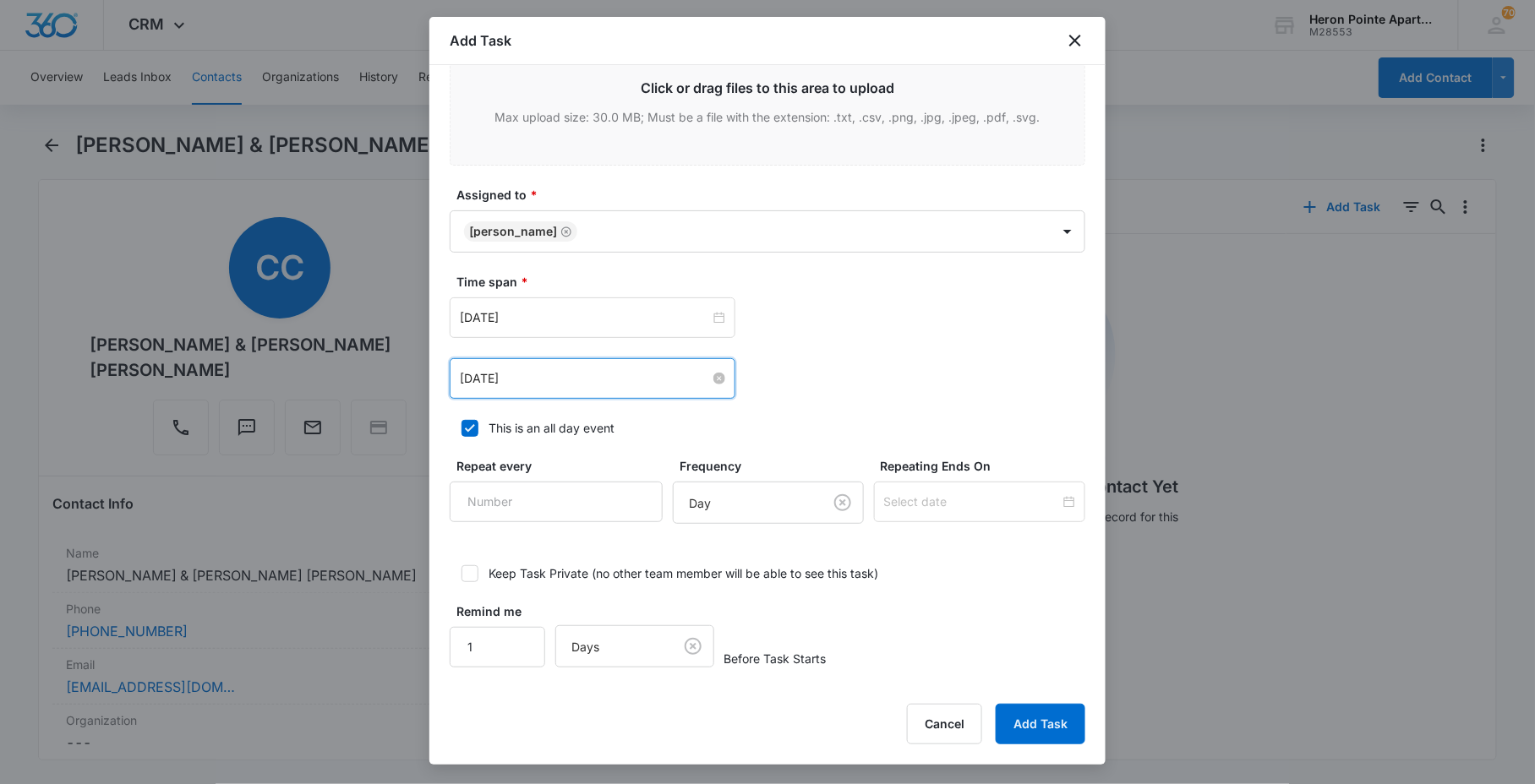
click at [568, 384] on input "[DATE]" at bounding box center [584, 378] width 250 height 19
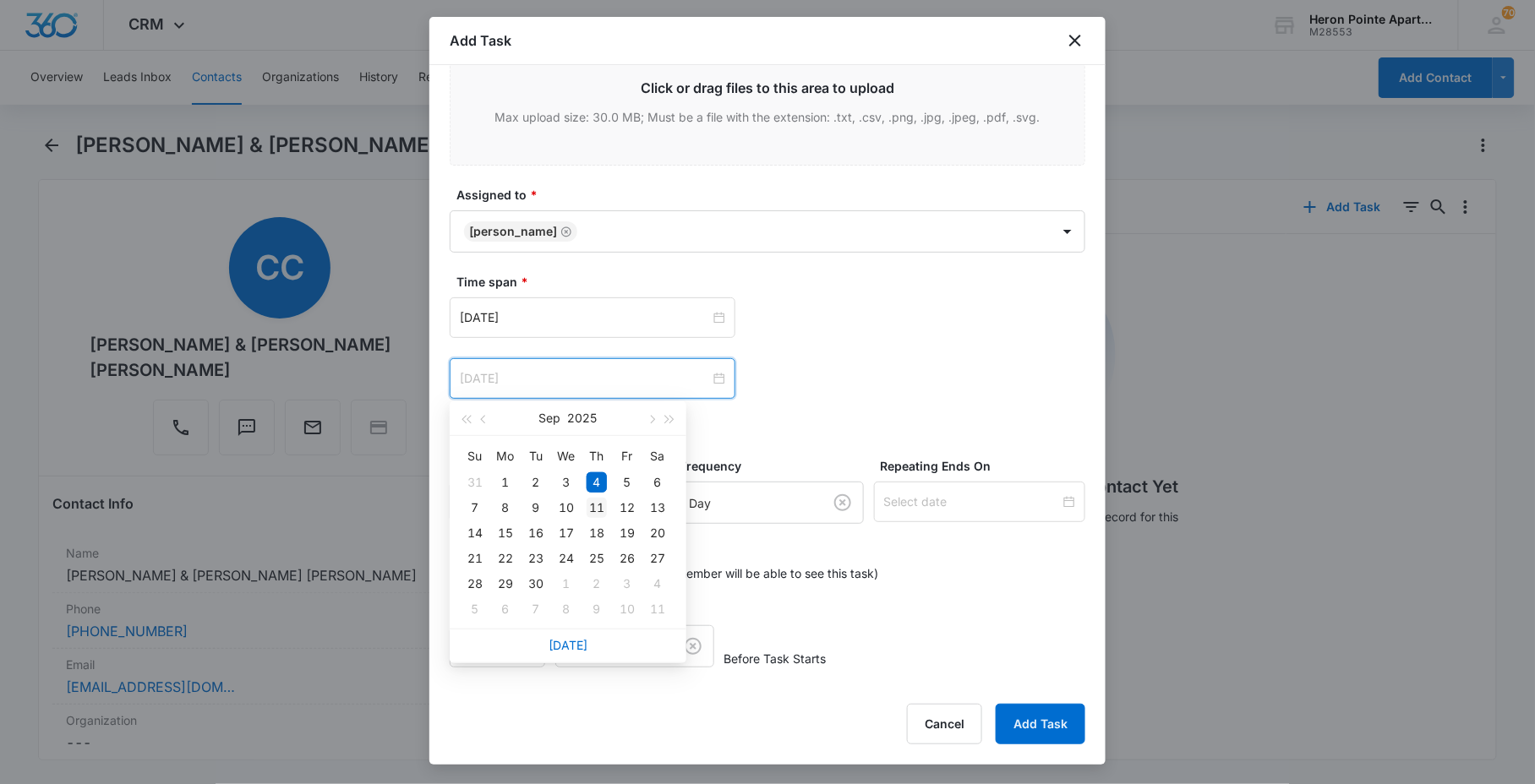
type input "[DATE]"
click at [599, 505] on div "11" at bounding box center [597, 507] width 20 height 20
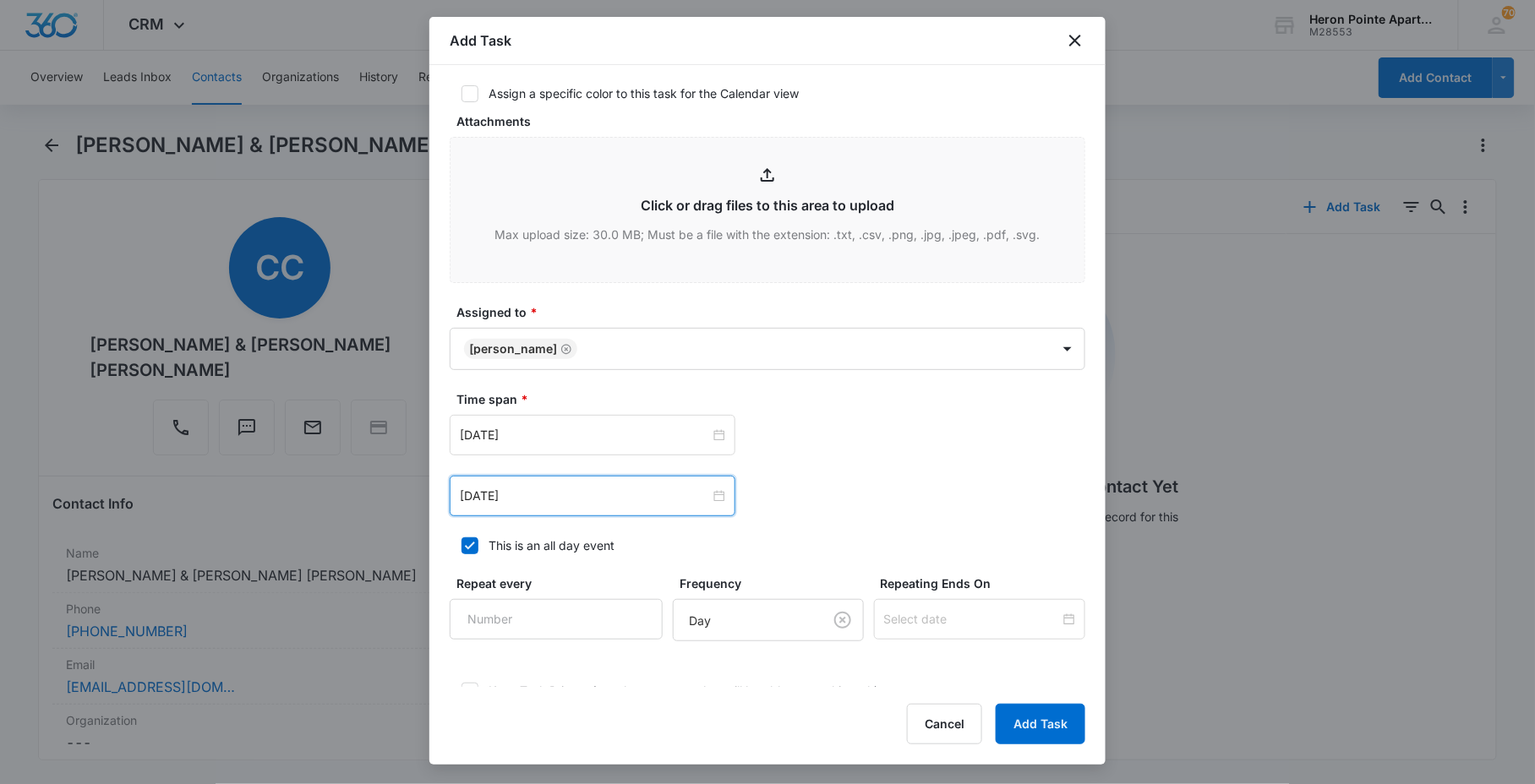
scroll to position [618, 0]
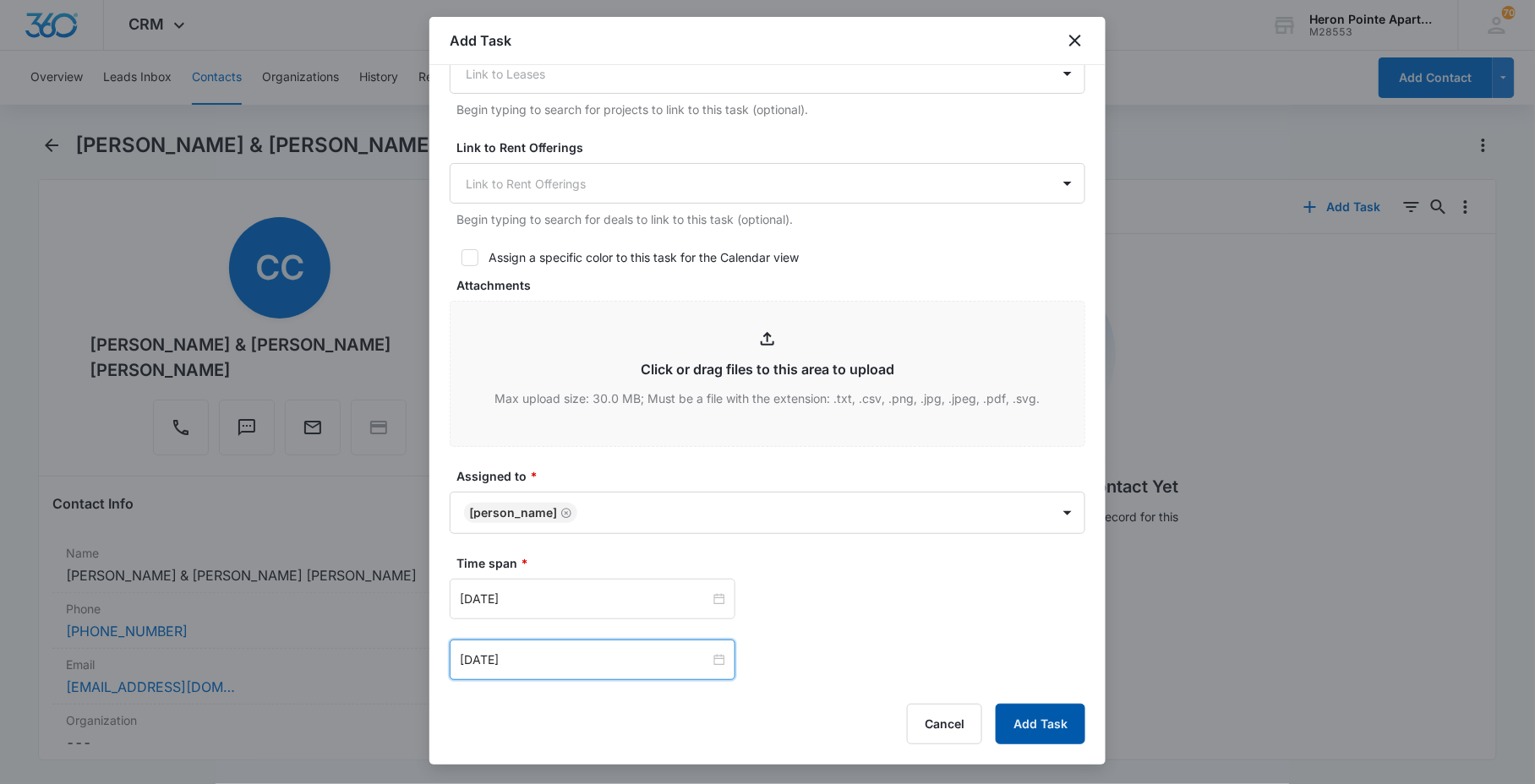
click at [1043, 719] on button "Add Task" at bounding box center [1040, 724] width 89 height 41
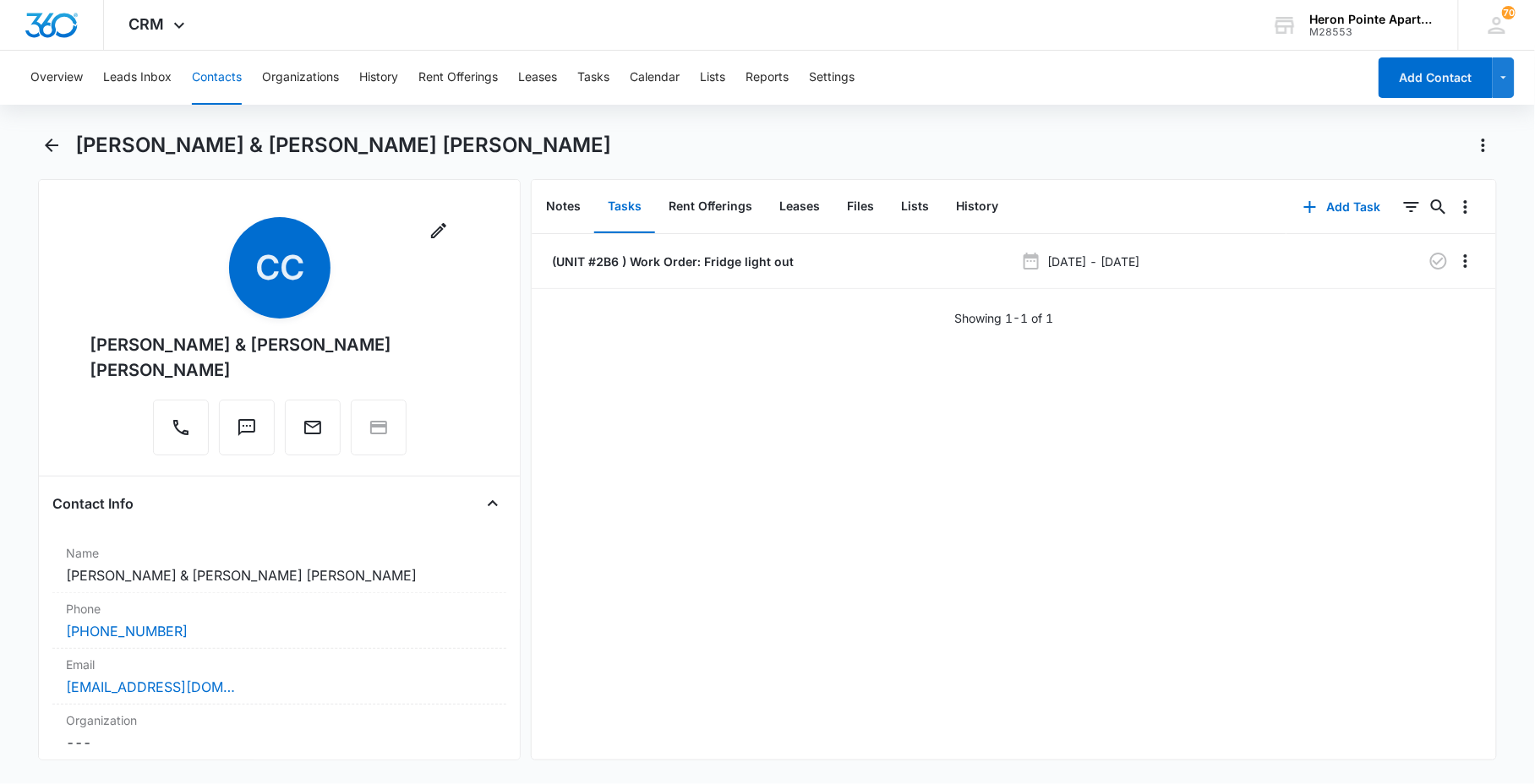
click at [234, 79] on button "Contacts" at bounding box center [217, 77] width 50 height 54
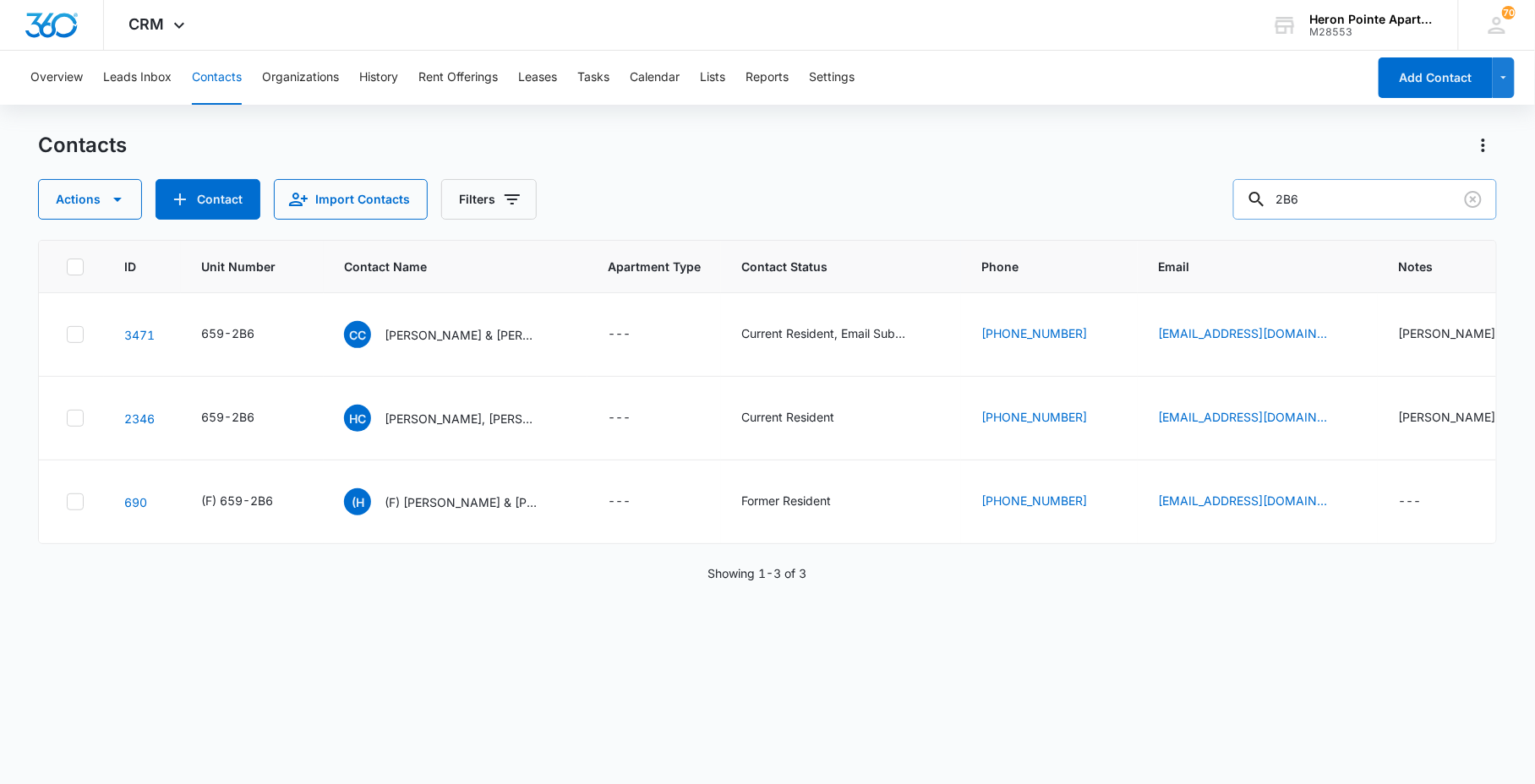
click at [1342, 202] on input "2B6" at bounding box center [1365, 200] width 263 height 41
type input "2g3"
